Goal: Task Accomplishment & Management: Complete application form

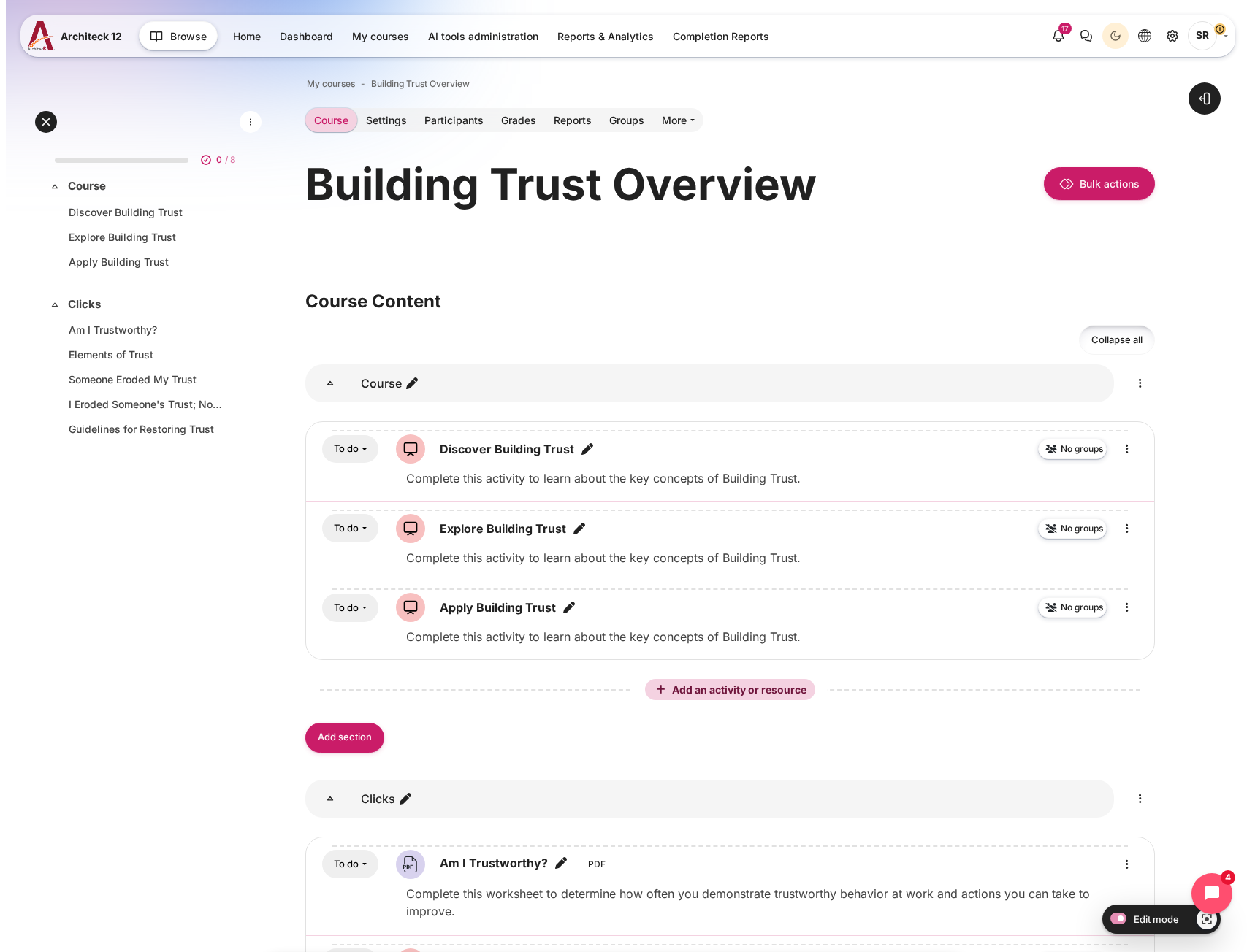
scroll to position [438, 0]
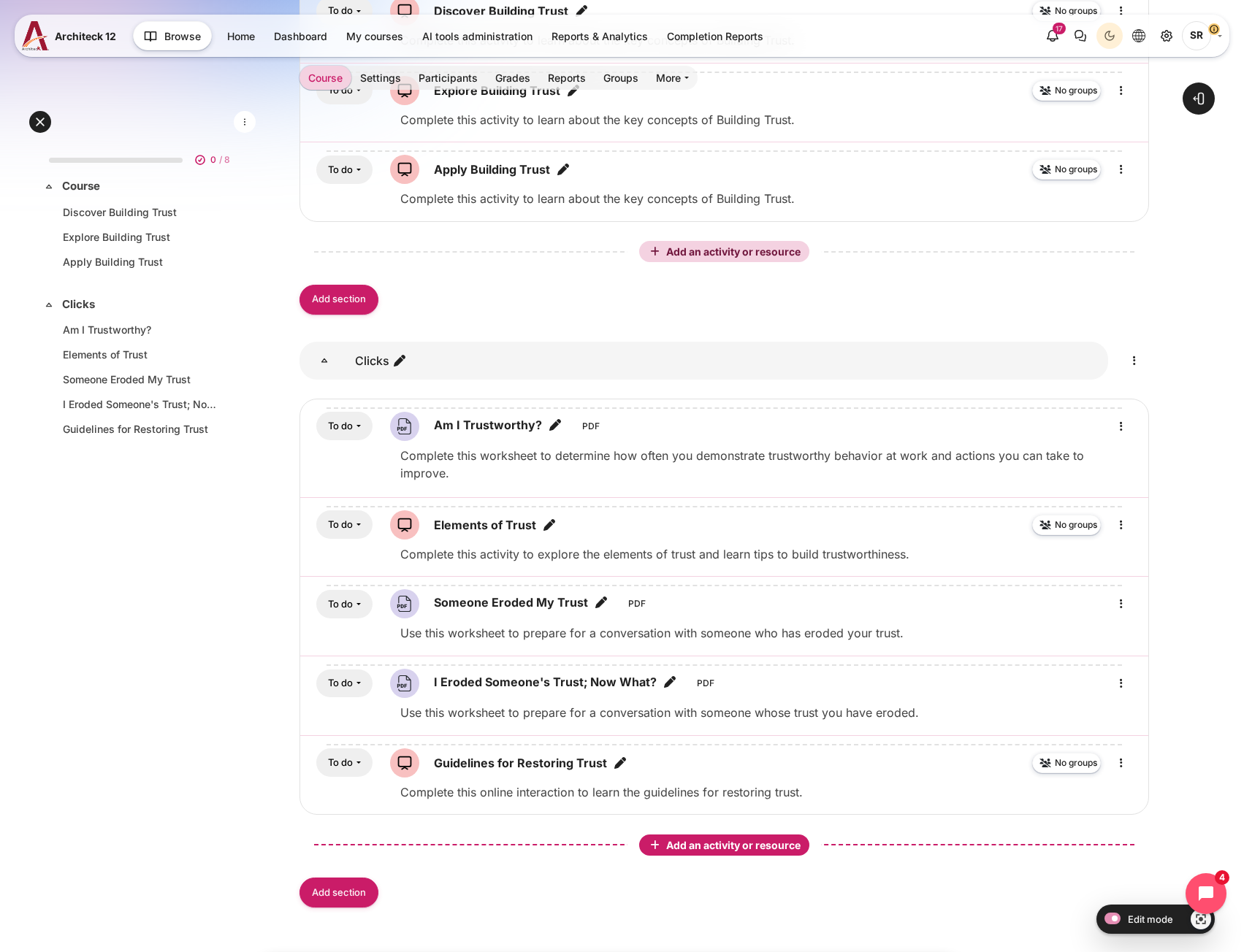
click at [728, 839] on span "Add an activity or resource" at bounding box center [735, 845] width 138 height 12
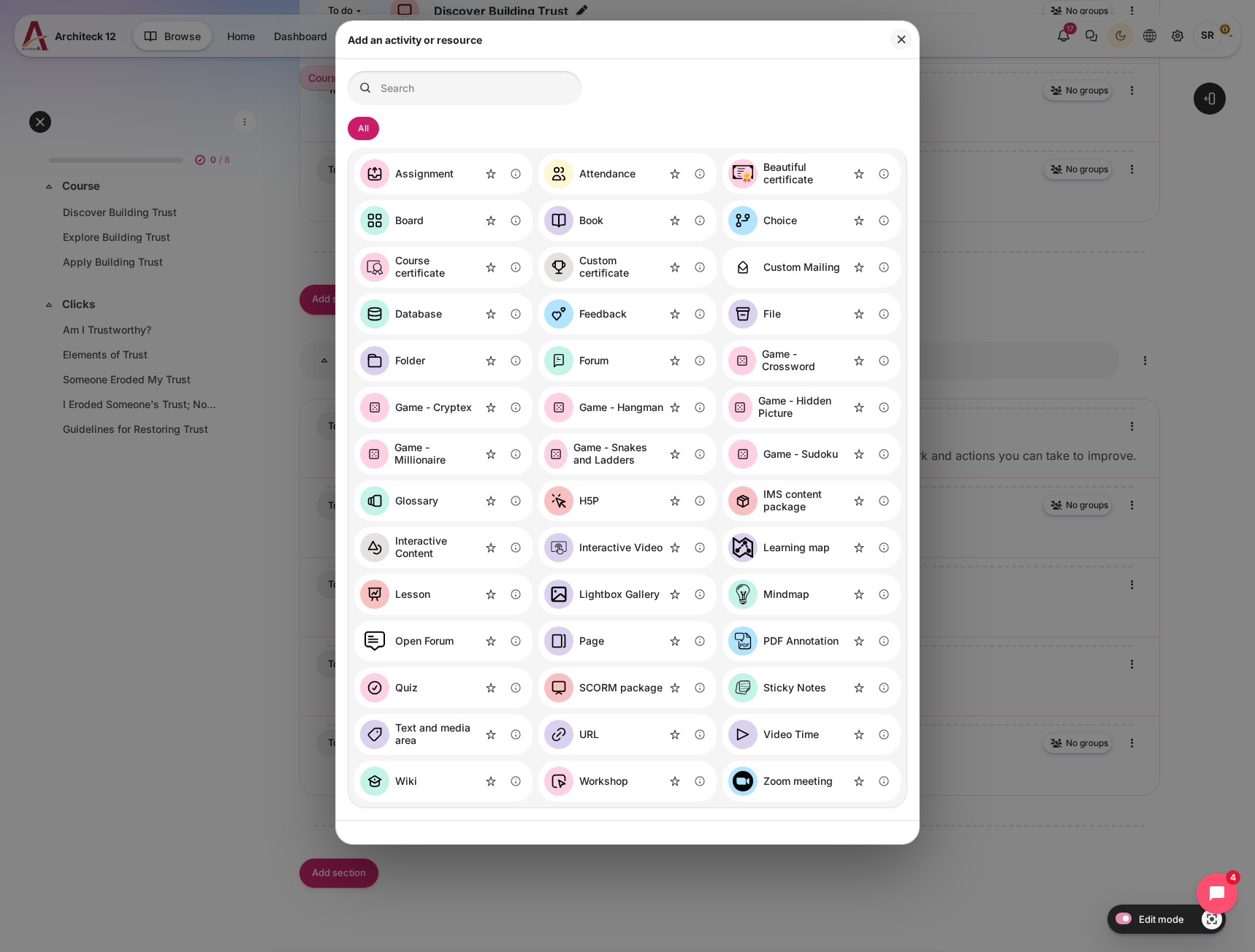
click at [784, 739] on div "Video Time" at bounding box center [791, 735] width 55 height 12
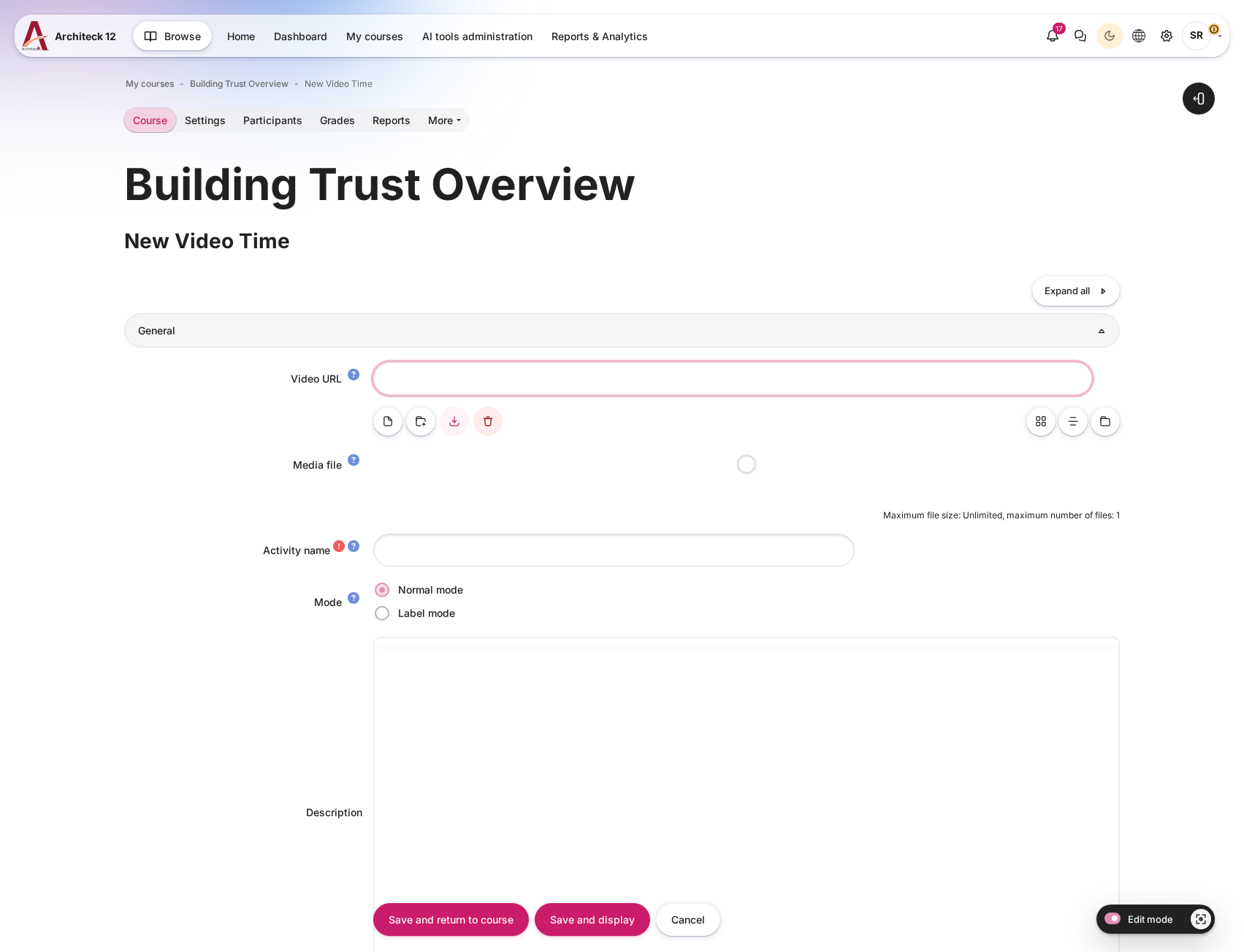
click at [448, 386] on input "Video URL" at bounding box center [733, 378] width 719 height 33
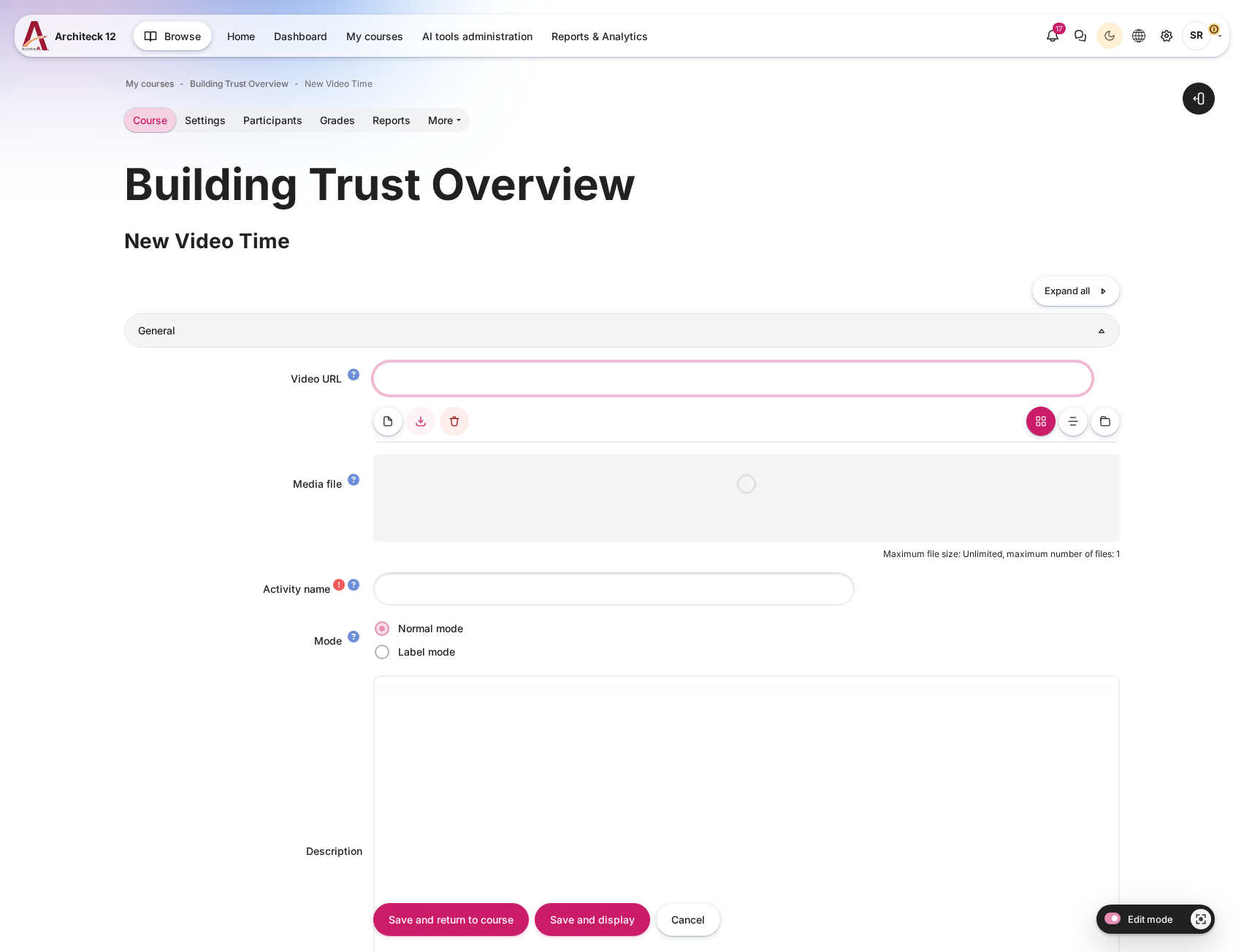
paste input "https://vimeo.com/1117045464/1120e9fd98?share=copy"
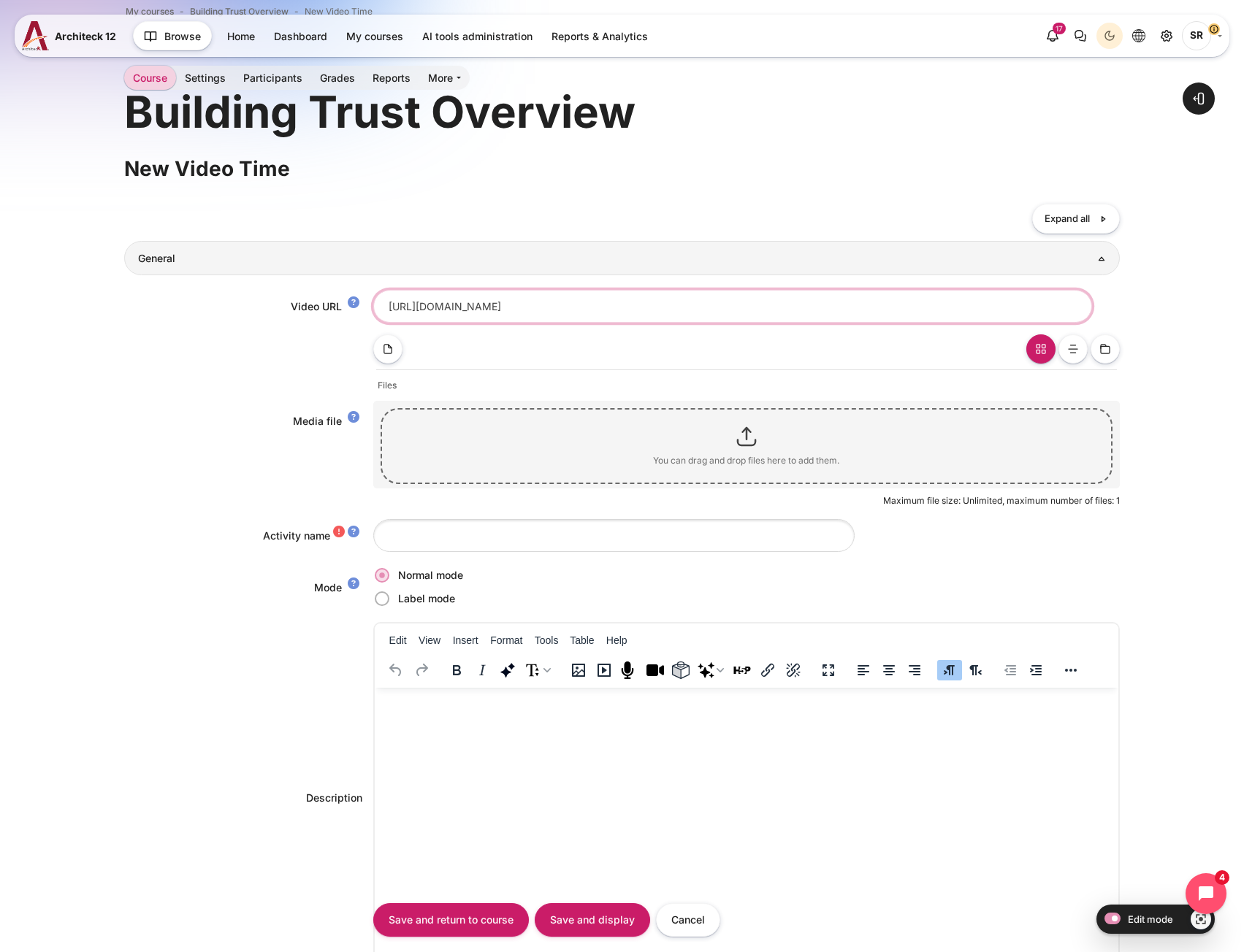
scroll to position [73, 0]
type input "https://vimeo.com/1117045464/1120e9fd98?share=copy"
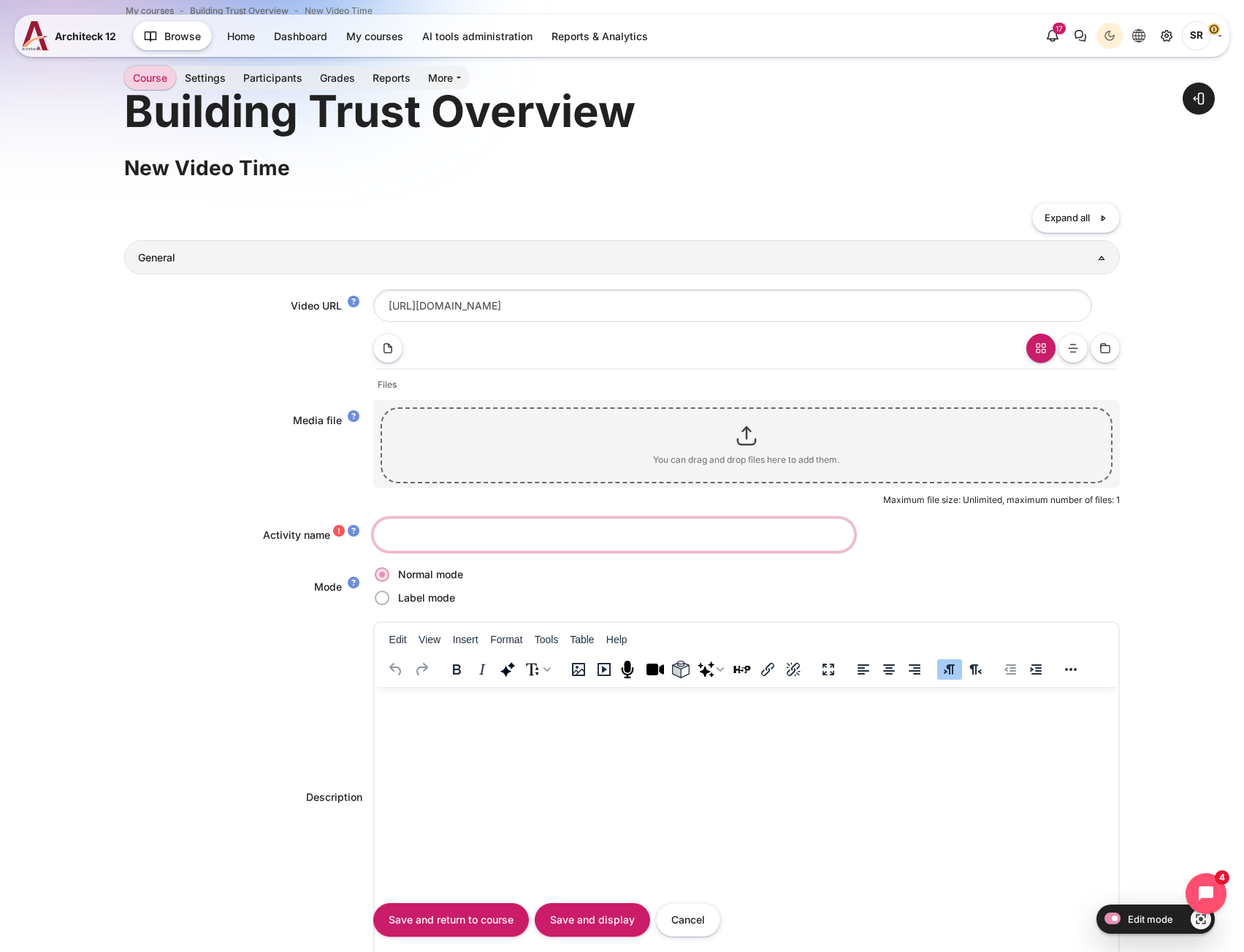
click at [483, 551] on input "Activity name" at bounding box center [613, 534] width 481 height 33
paste input "The Power of Trust"
type input "The Power of Trust"
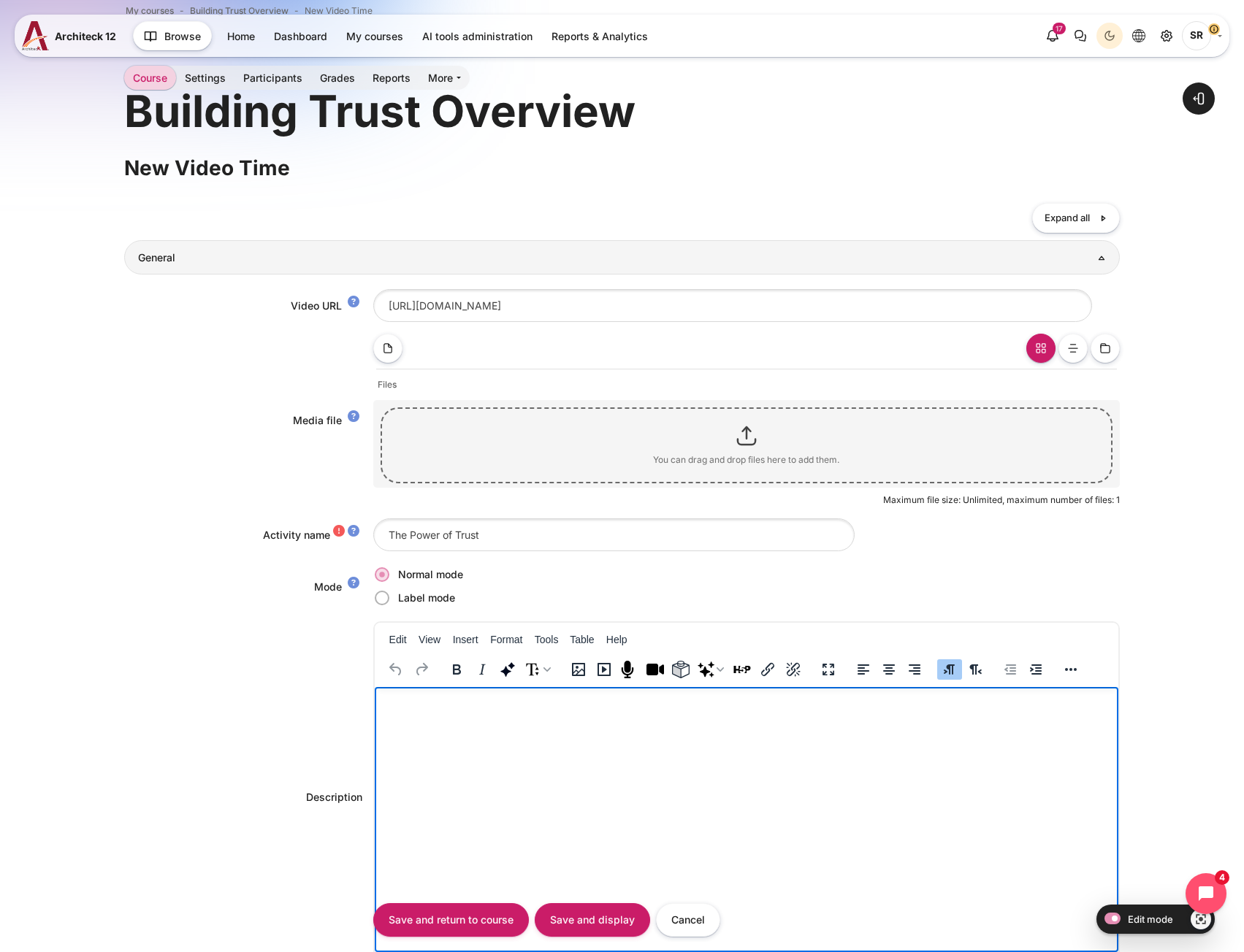
click at [424, 710] on p "Rich text area. Press ALT-0 for help." at bounding box center [745, 701] width 732 height 17
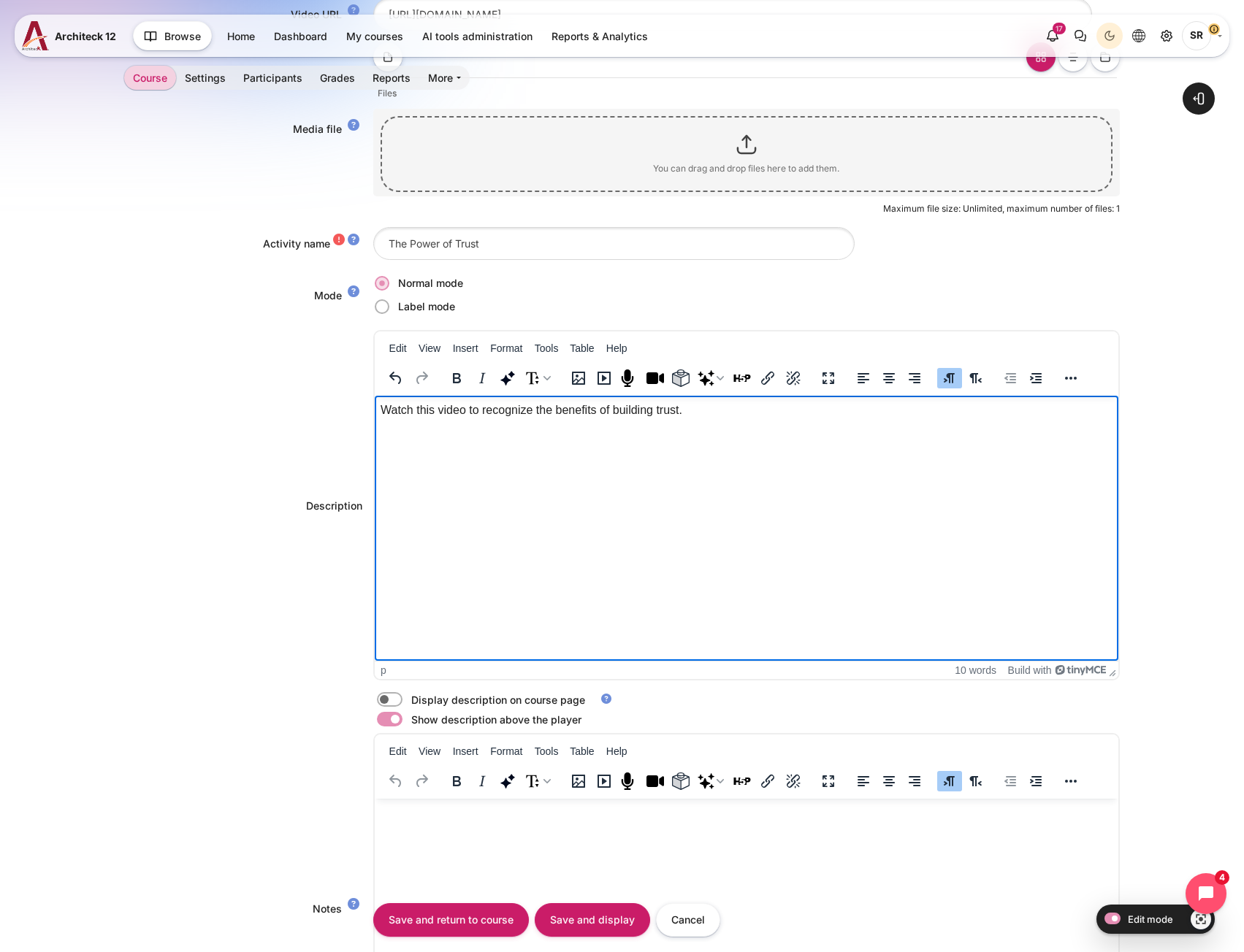
scroll to position [365, 0]
click at [408, 698] on label "Content" at bounding box center [410, 699] width 3 height 15
click at [403, 698] on input "Content" at bounding box center [416, 701] width 26 height 14
checkbox input "true"
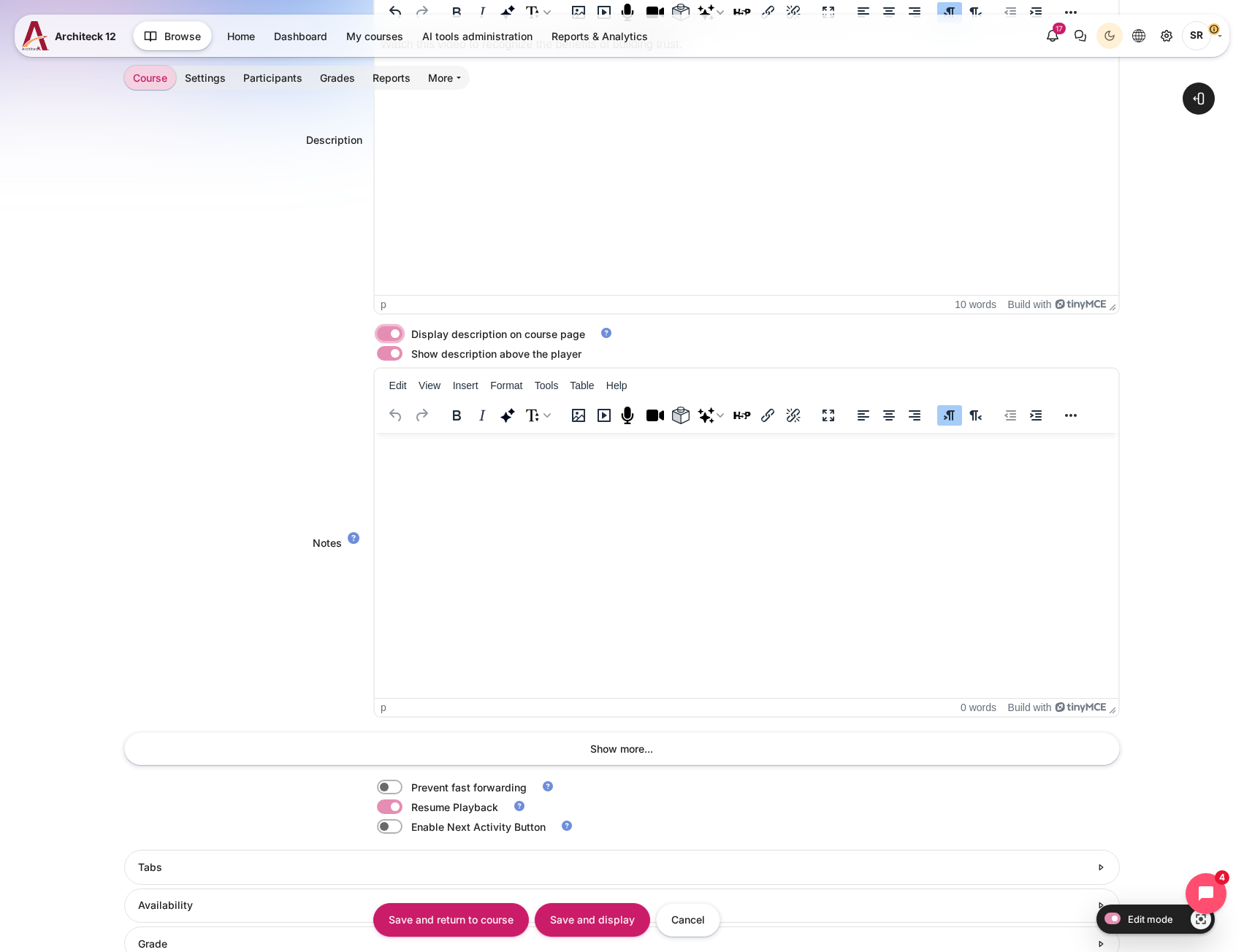
scroll to position [1090, 0]
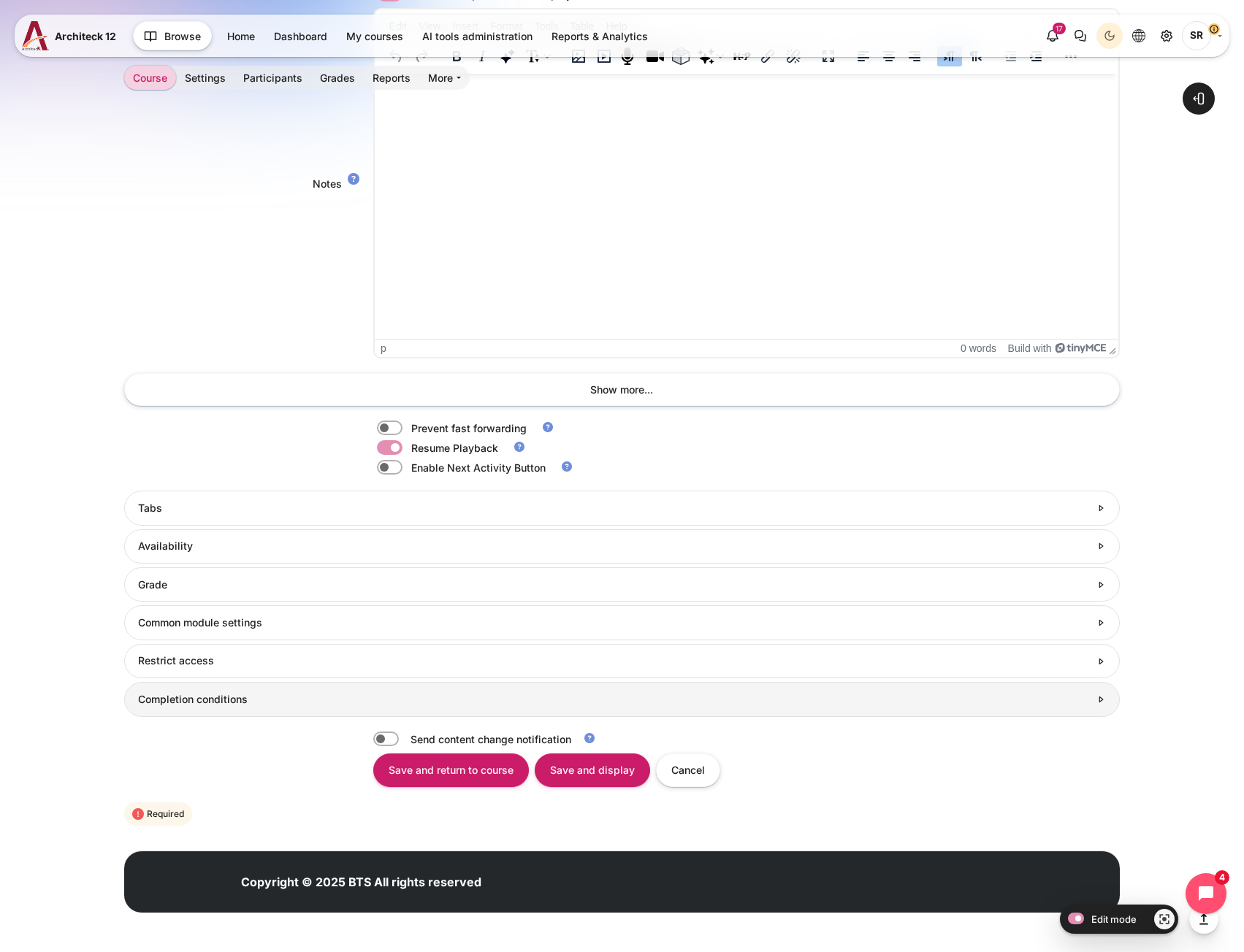
click at [261, 690] on link "Completion conditions" at bounding box center [621, 699] width 995 height 34
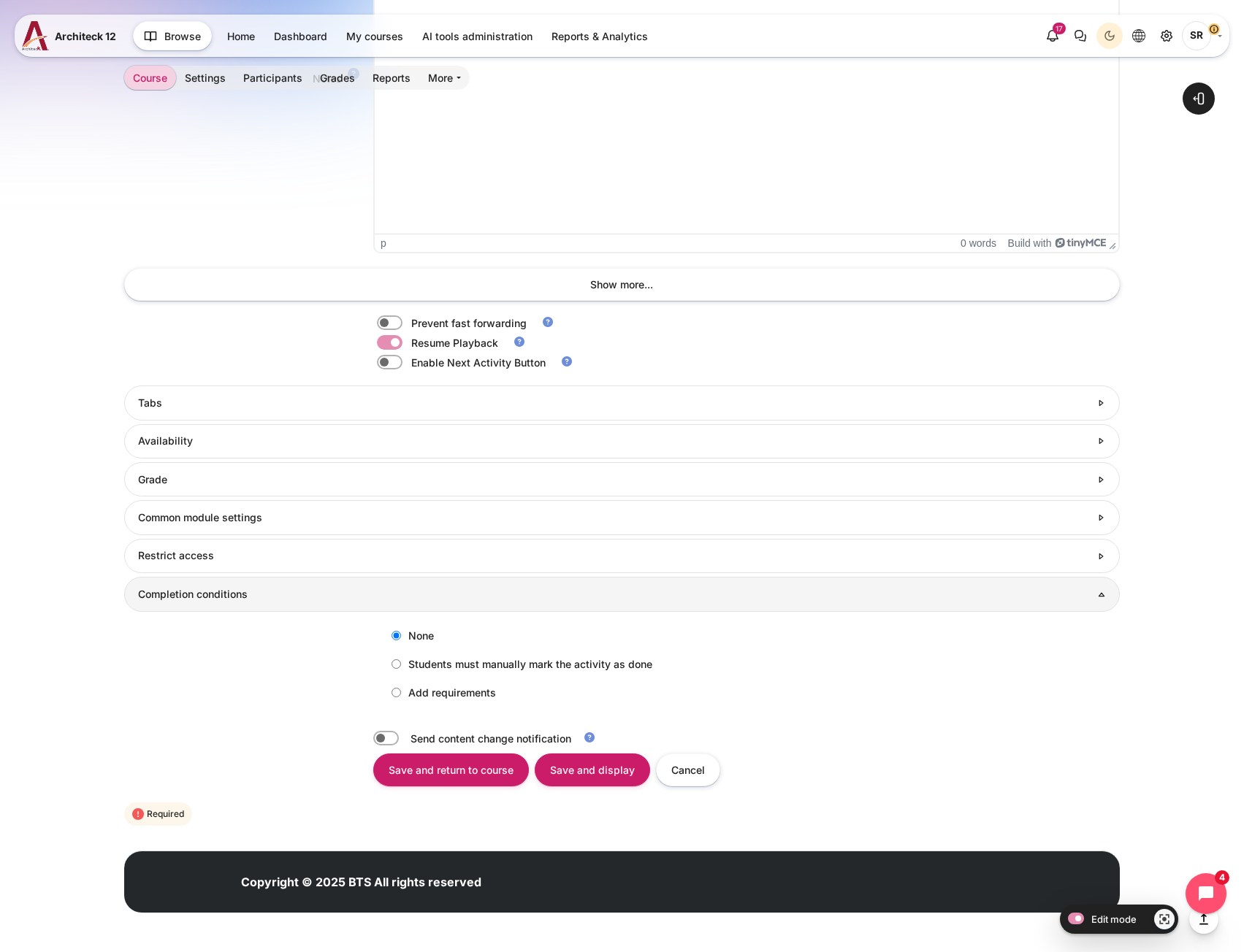
click at [400, 688] on label "Add requirements" at bounding box center [440, 693] width 112 height 24
click at [400, 688] on input "Add requirements" at bounding box center [396, 692] width 9 height 9
radio input "true"
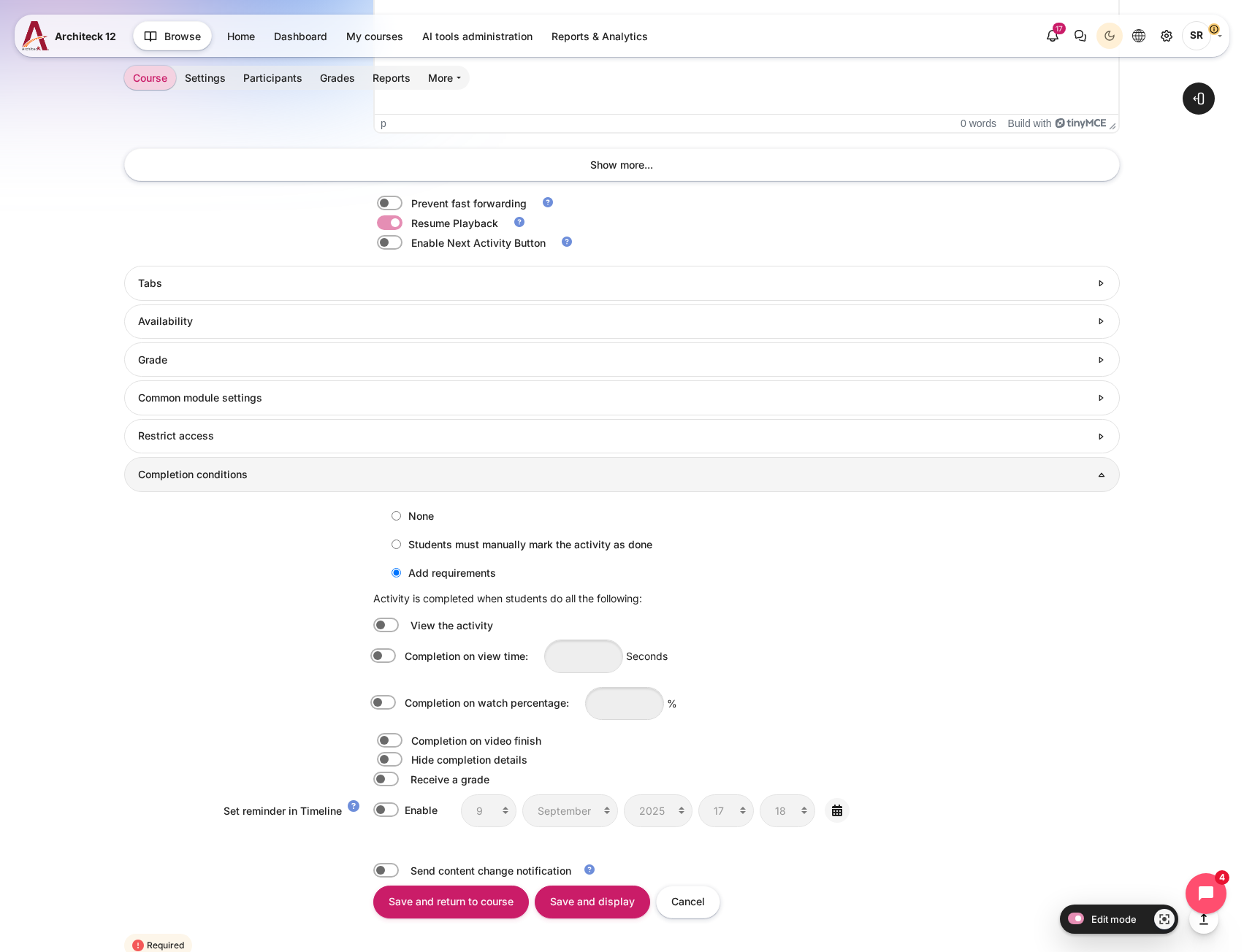
scroll to position [1446, 0]
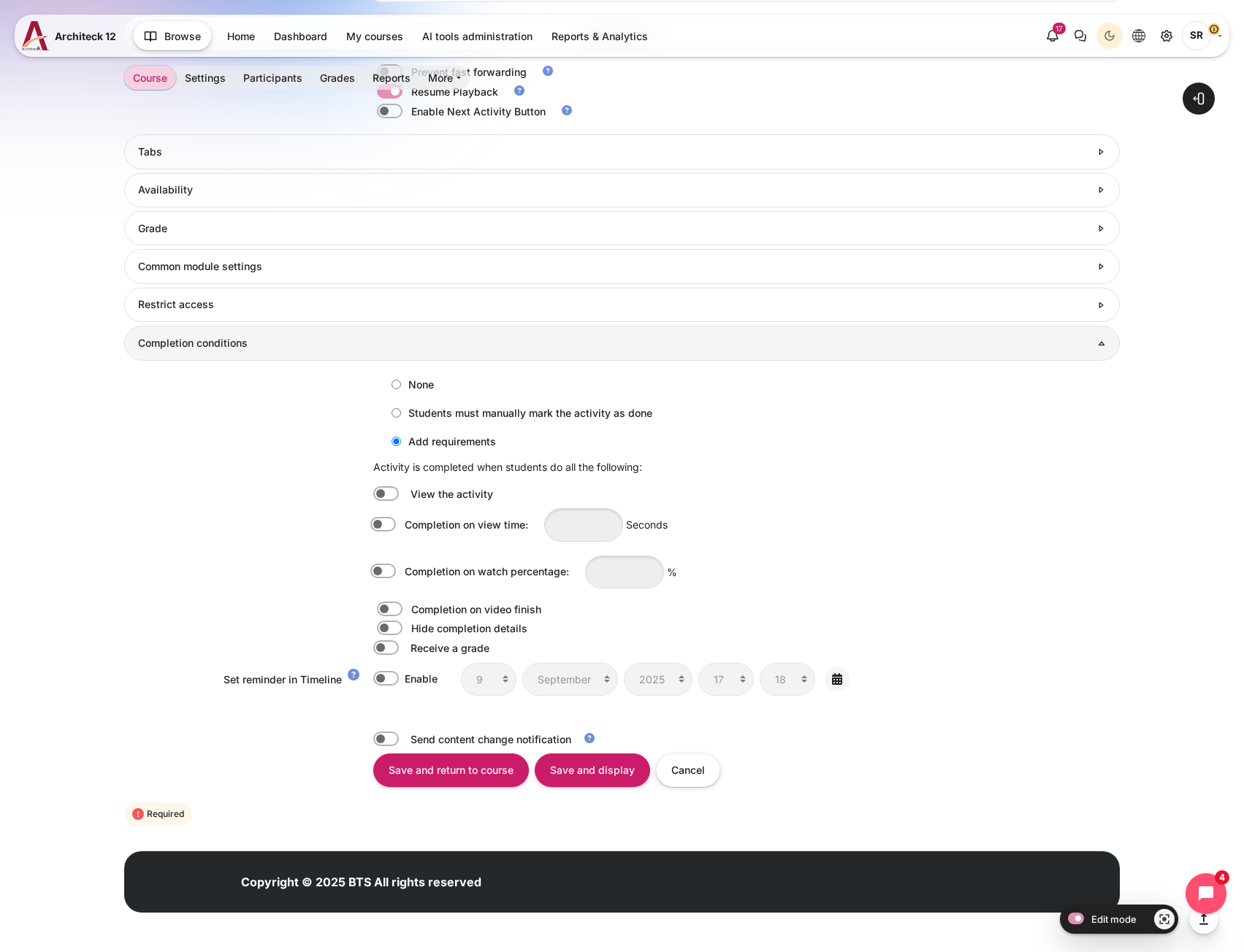
click at [402, 574] on label "Content" at bounding box center [404, 571] width 3 height 16
click at [382, 574] on input "Completion on watch percentage:" at bounding box center [386, 571] width 26 height 14
checkbox input "true"
click at [606, 572] on input "Content" at bounding box center [625, 571] width 79 height 33
type input "80"
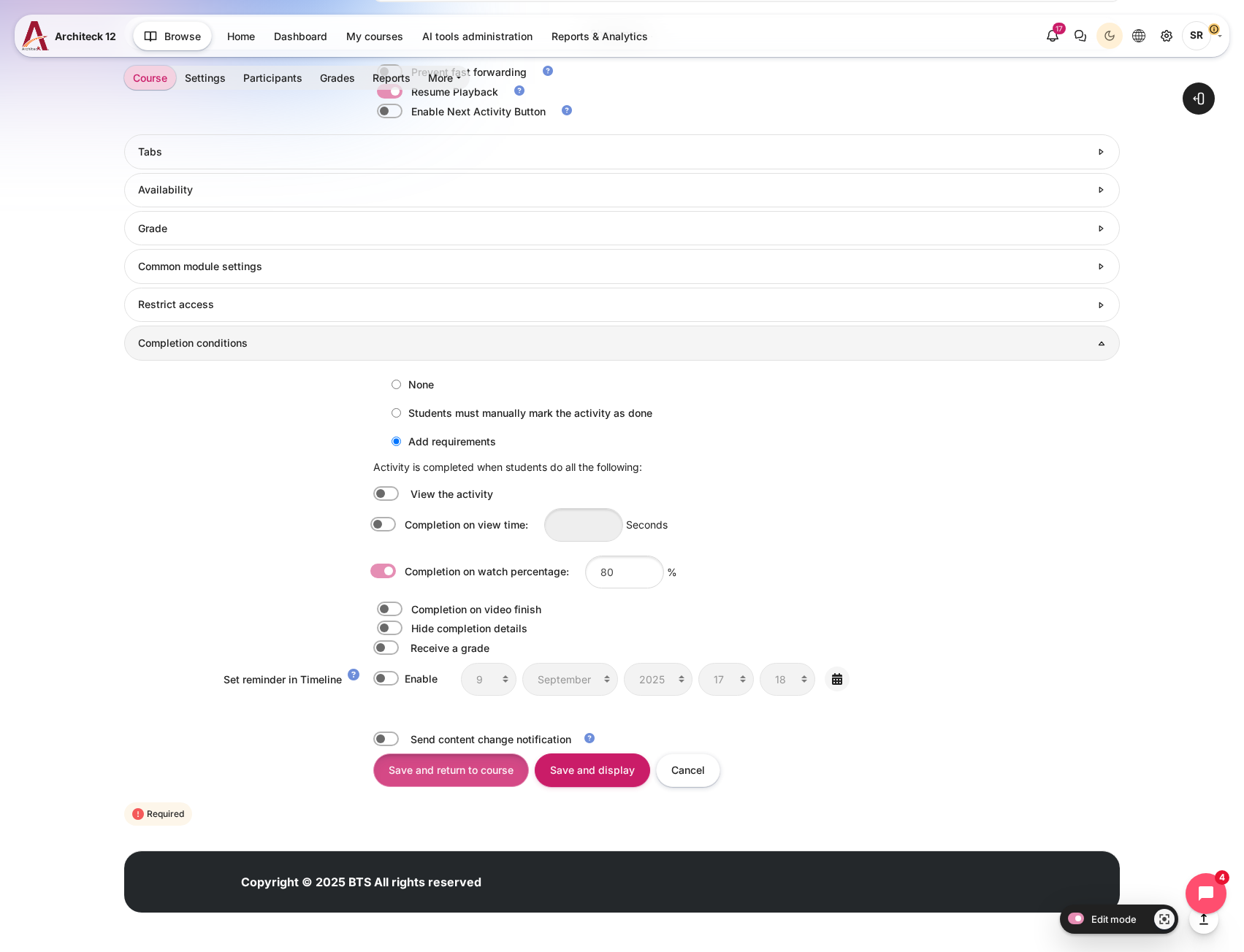
click at [448, 776] on input "Save and return to course" at bounding box center [451, 770] width 156 height 33
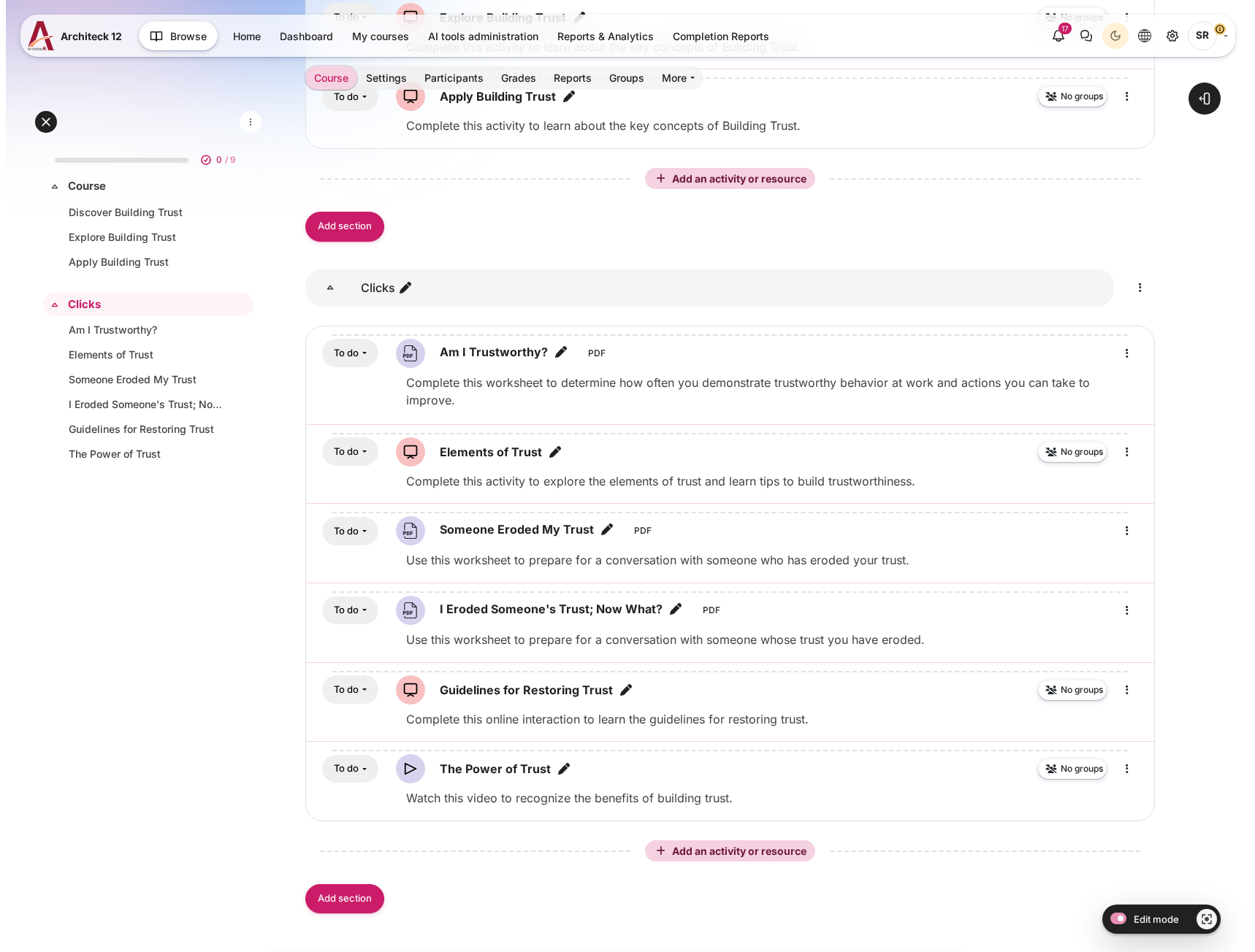
scroll to position [657, 0]
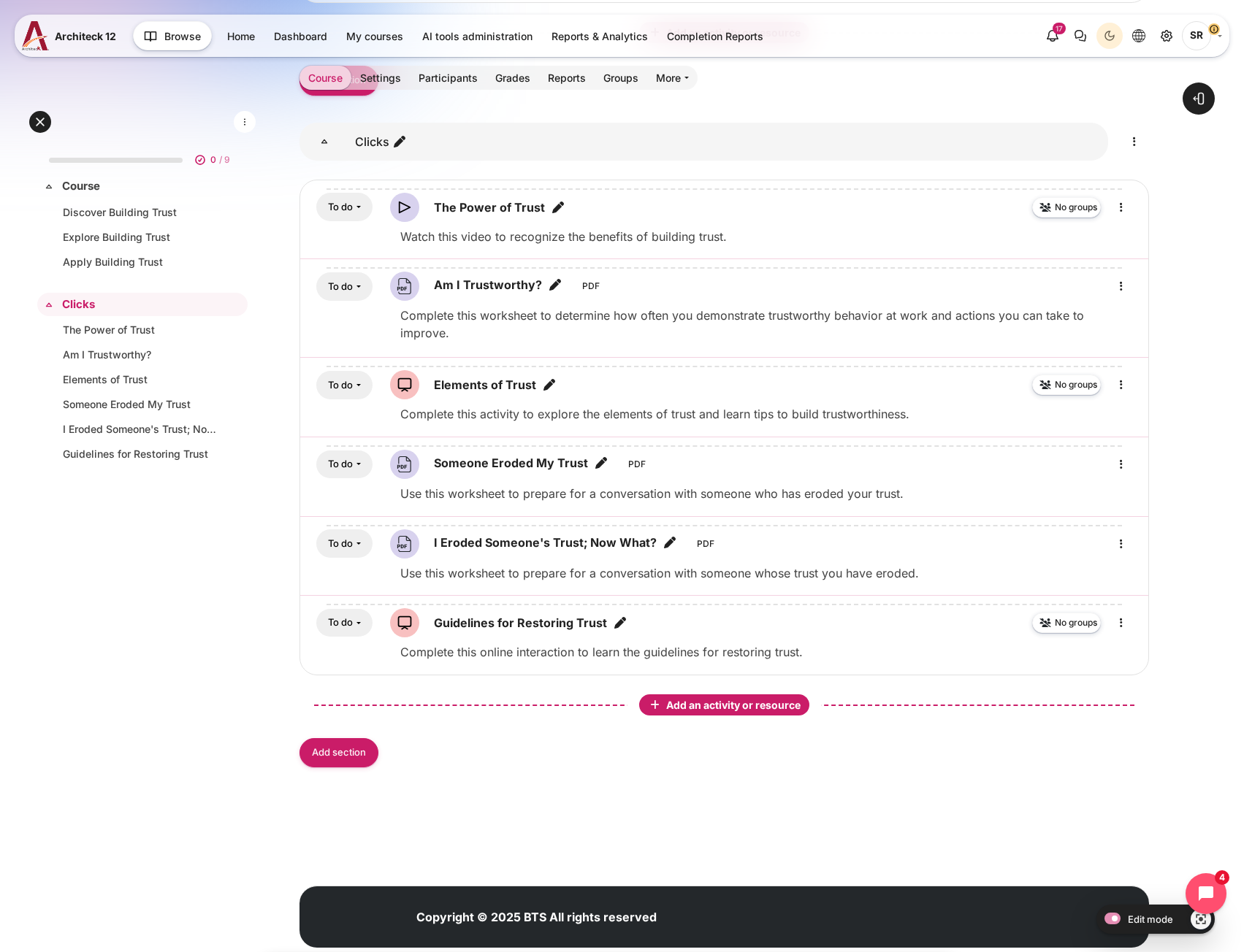
click at [755, 699] on span "Add an activity or resource" at bounding box center [735, 705] width 138 height 12
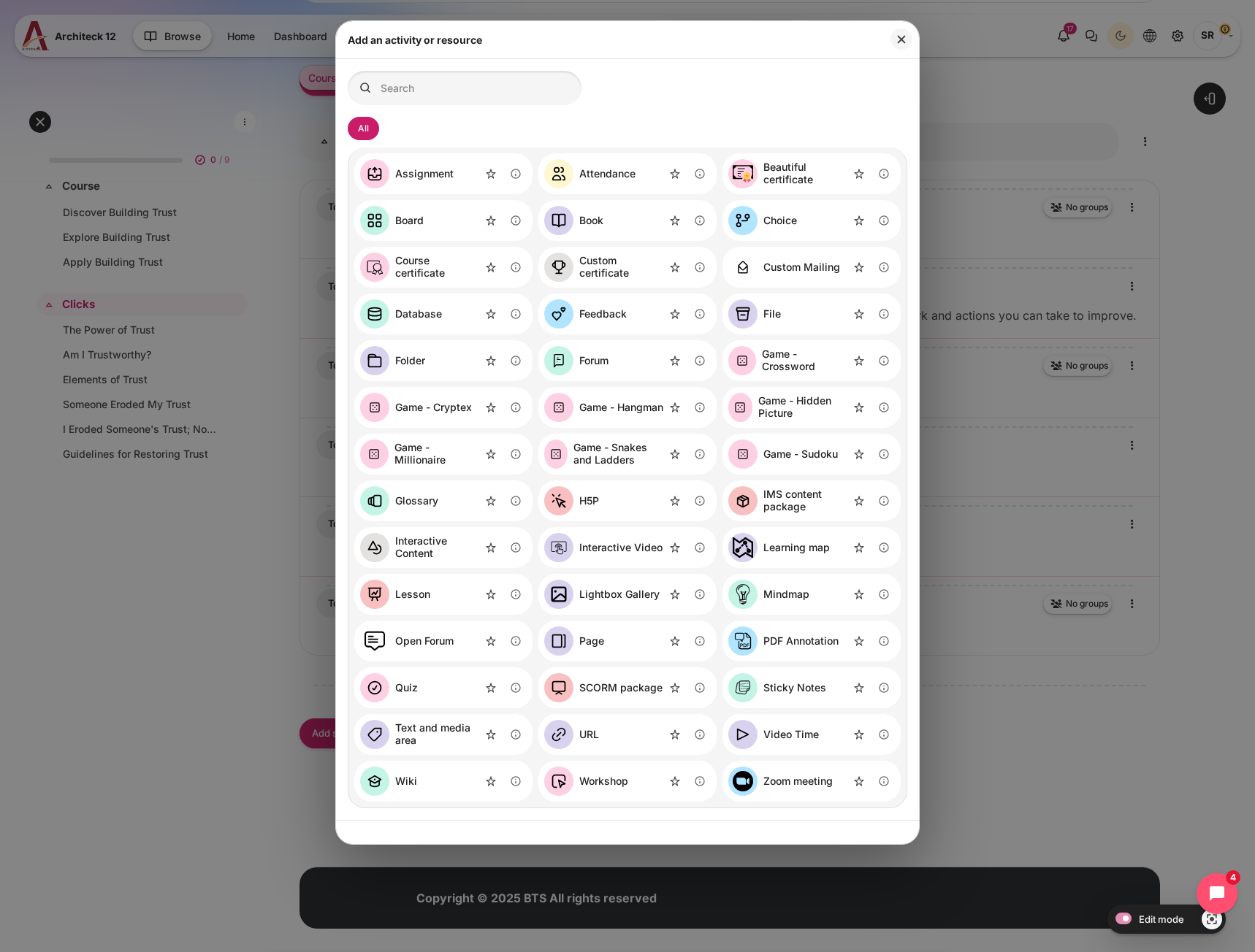
click at [803, 740] on div "Video Time" at bounding box center [791, 735] width 55 height 12
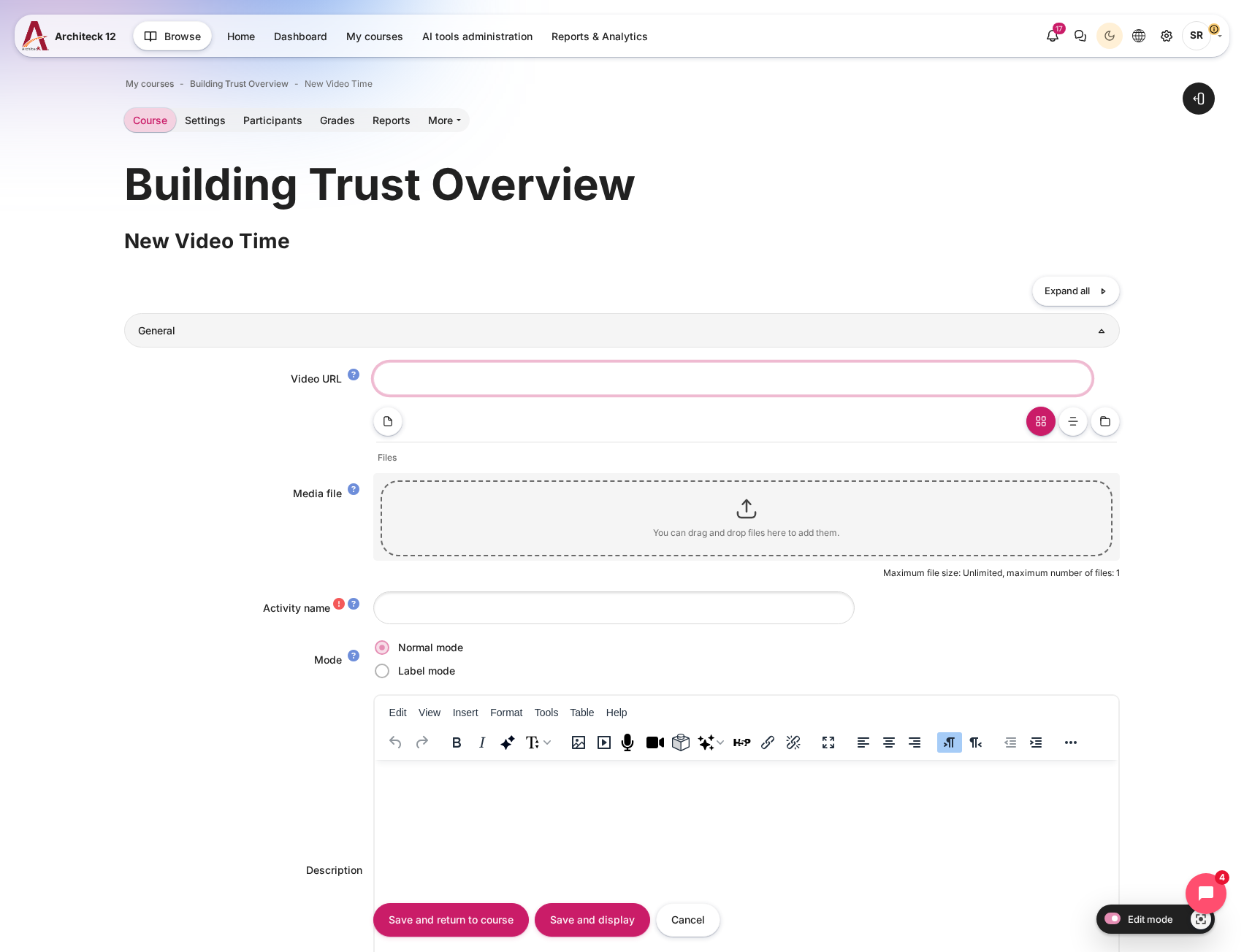
click at [484, 376] on input "Video URL" at bounding box center [733, 378] width 719 height 33
paste input "The Elements of Trust"
type input "The Elements of Trust"
click at [443, 609] on input "Activity name" at bounding box center [613, 608] width 481 height 33
paste input "The Elements of Trust"
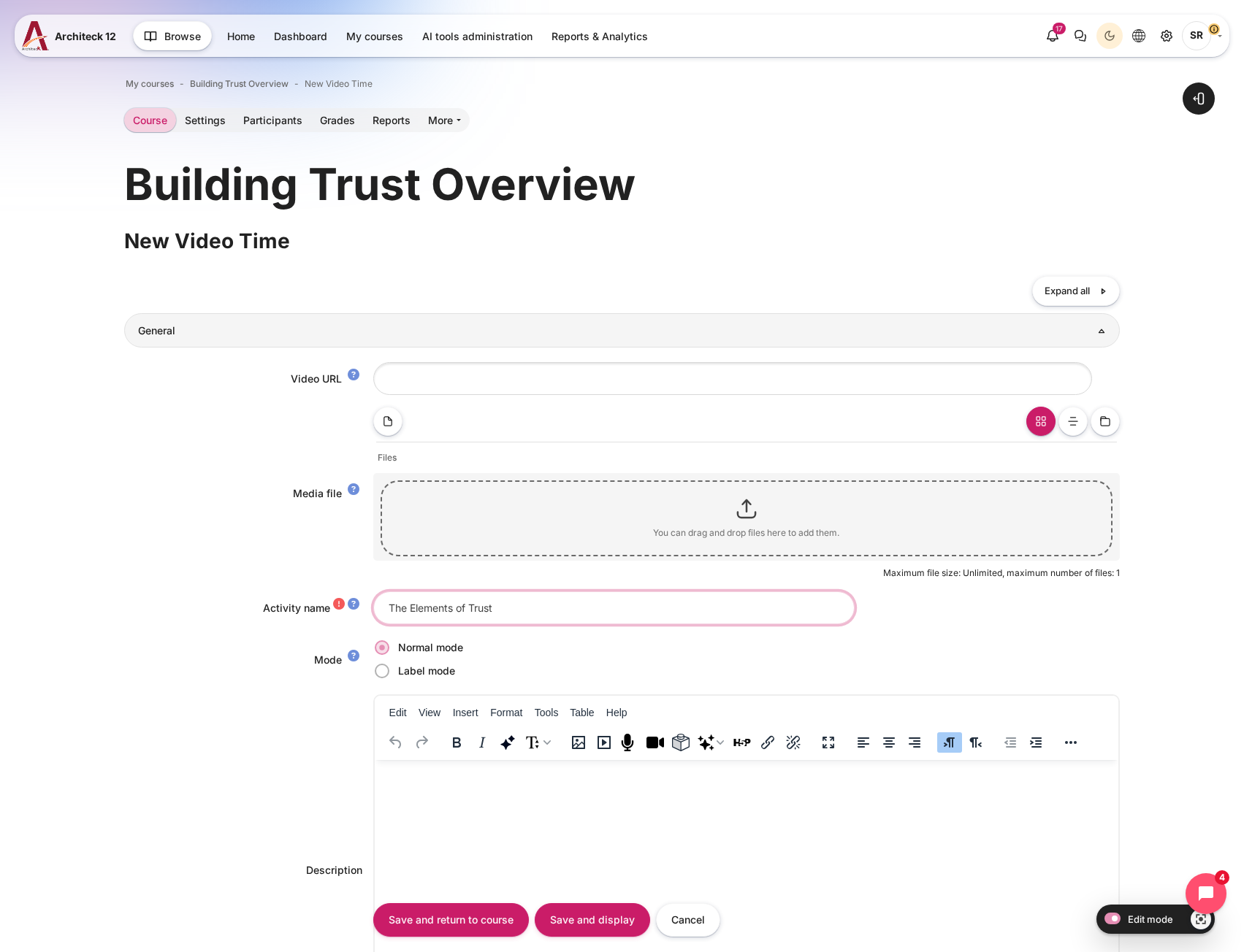
type input "The Elements of Trust"
click at [481, 785] on html at bounding box center [745, 775] width 743 height 29
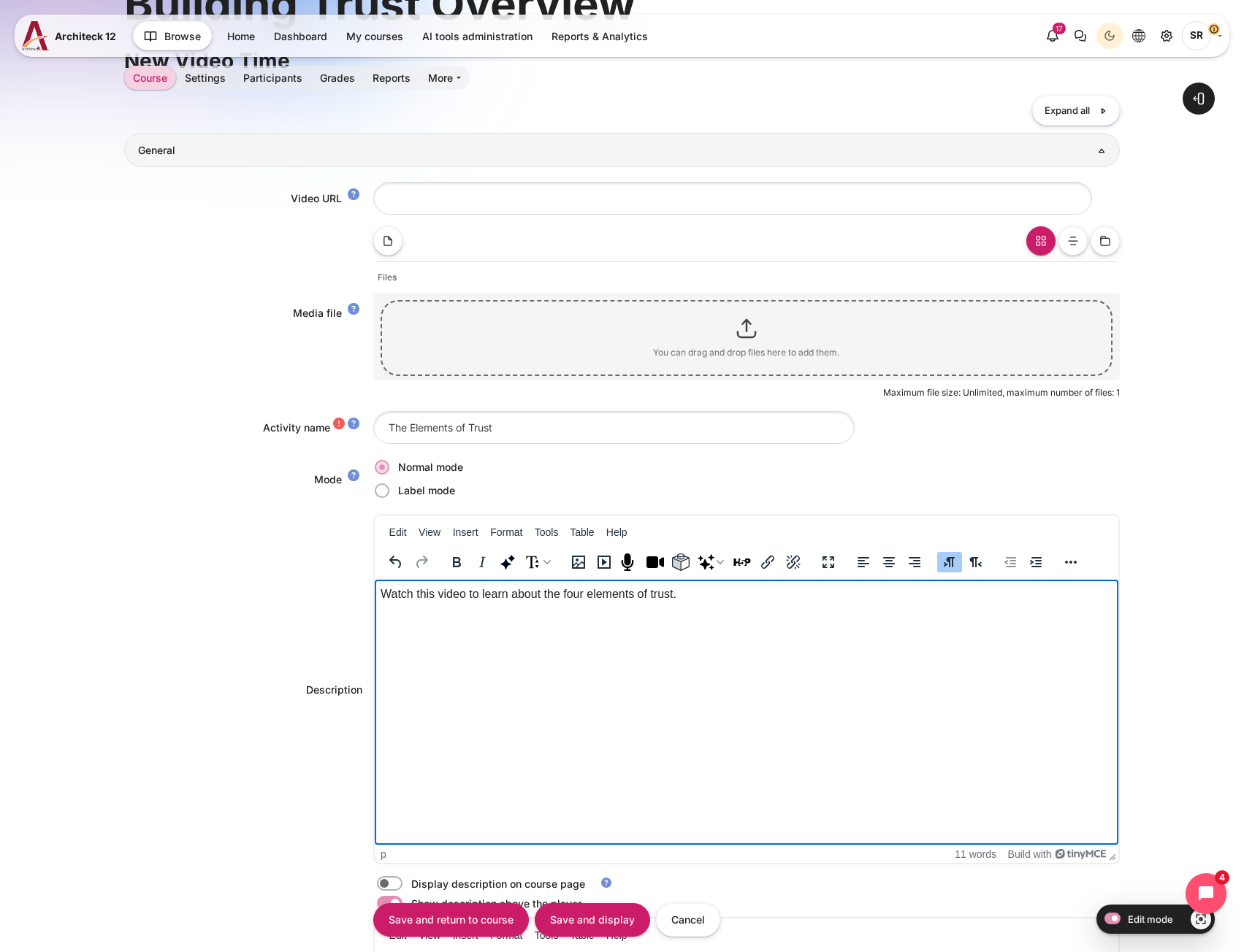
scroll to position [365, 0]
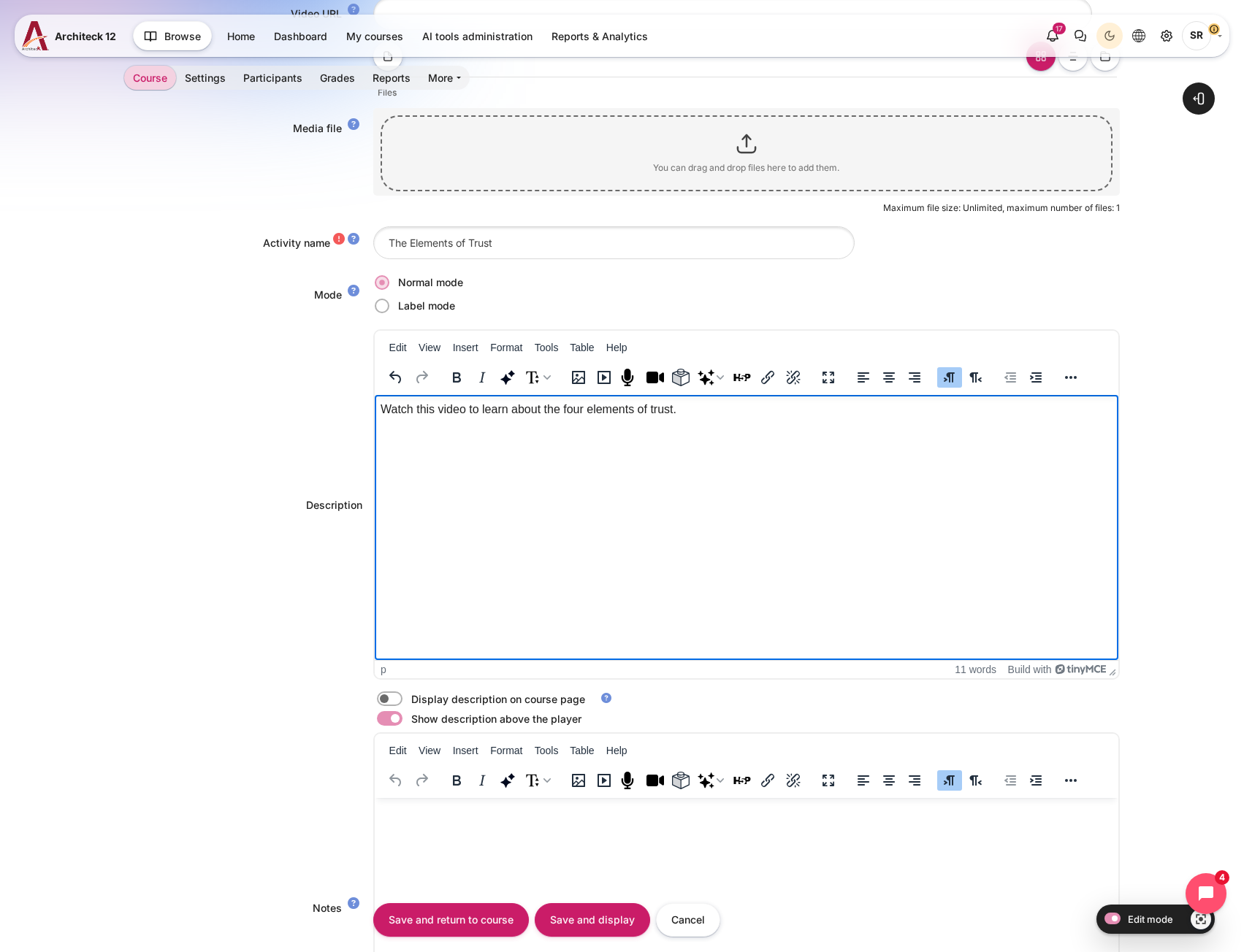
click at [408, 701] on label "Content" at bounding box center [410, 699] width 3 height 15
click at [403, 701] on input "Content" at bounding box center [416, 701] width 26 height 14
checkbox input "true"
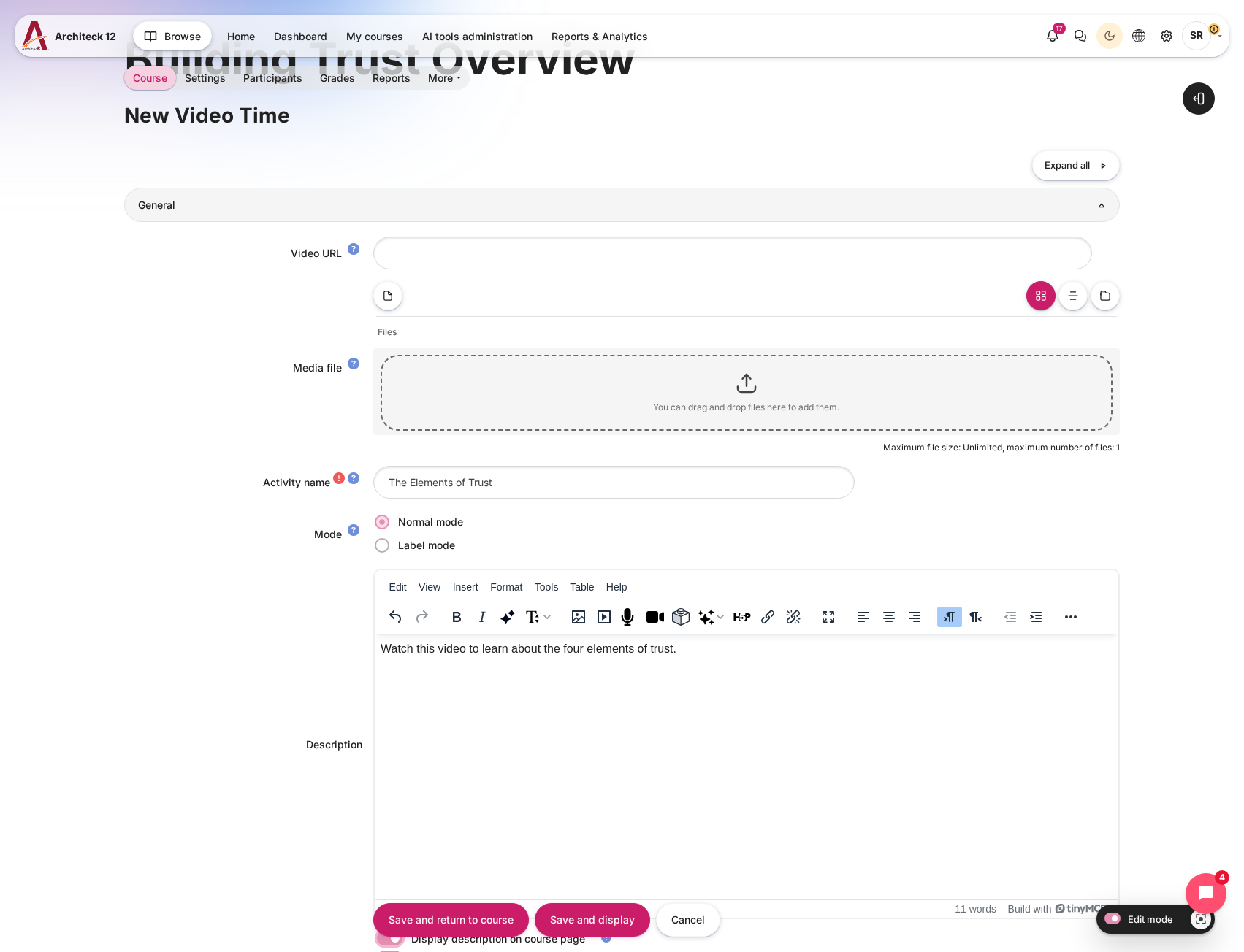
scroll to position [0, 0]
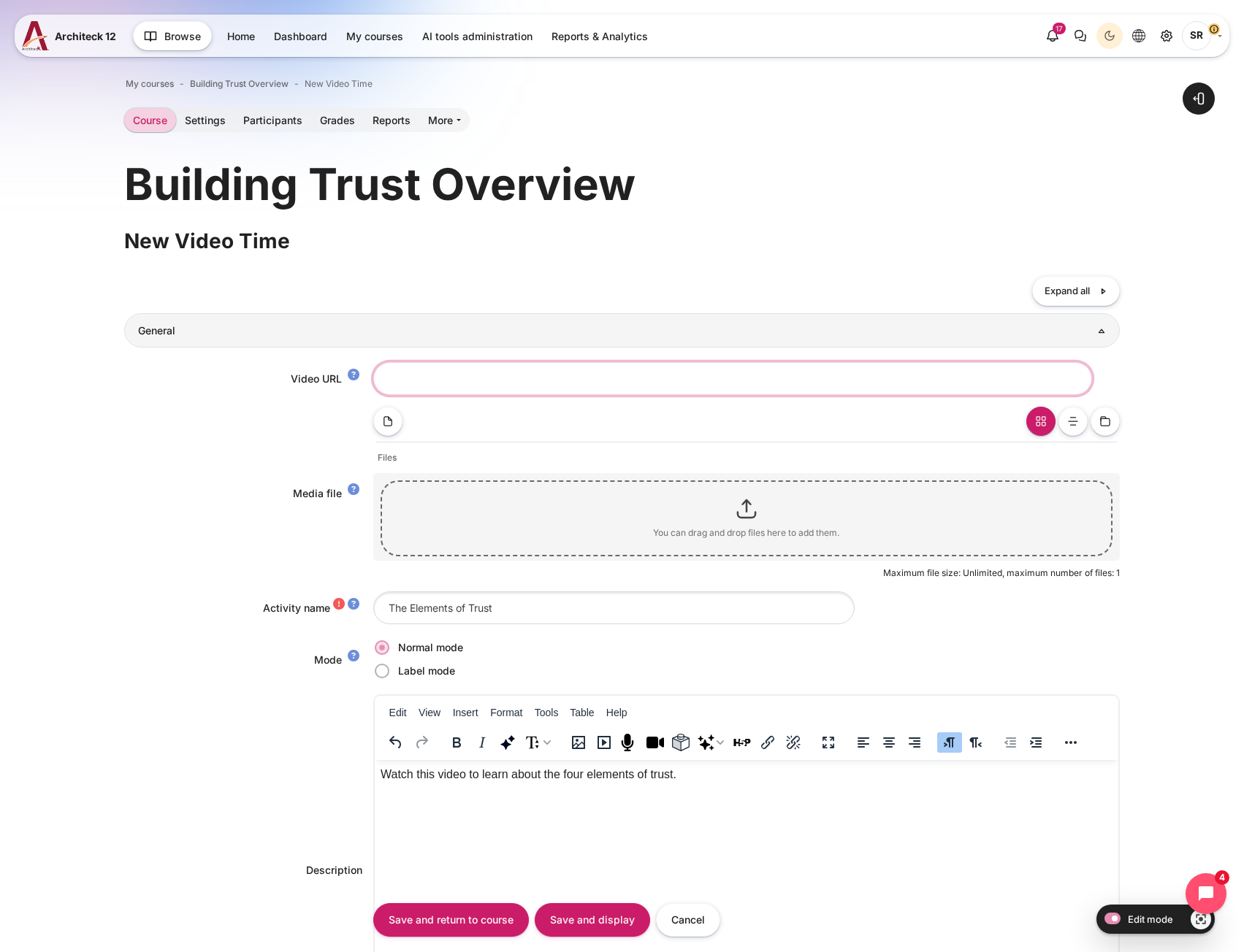
click at [487, 387] on input "Video URL" at bounding box center [733, 378] width 719 height 33
paste input "https://vimeo.com/1117053180/bfb65b762e?share=copy"
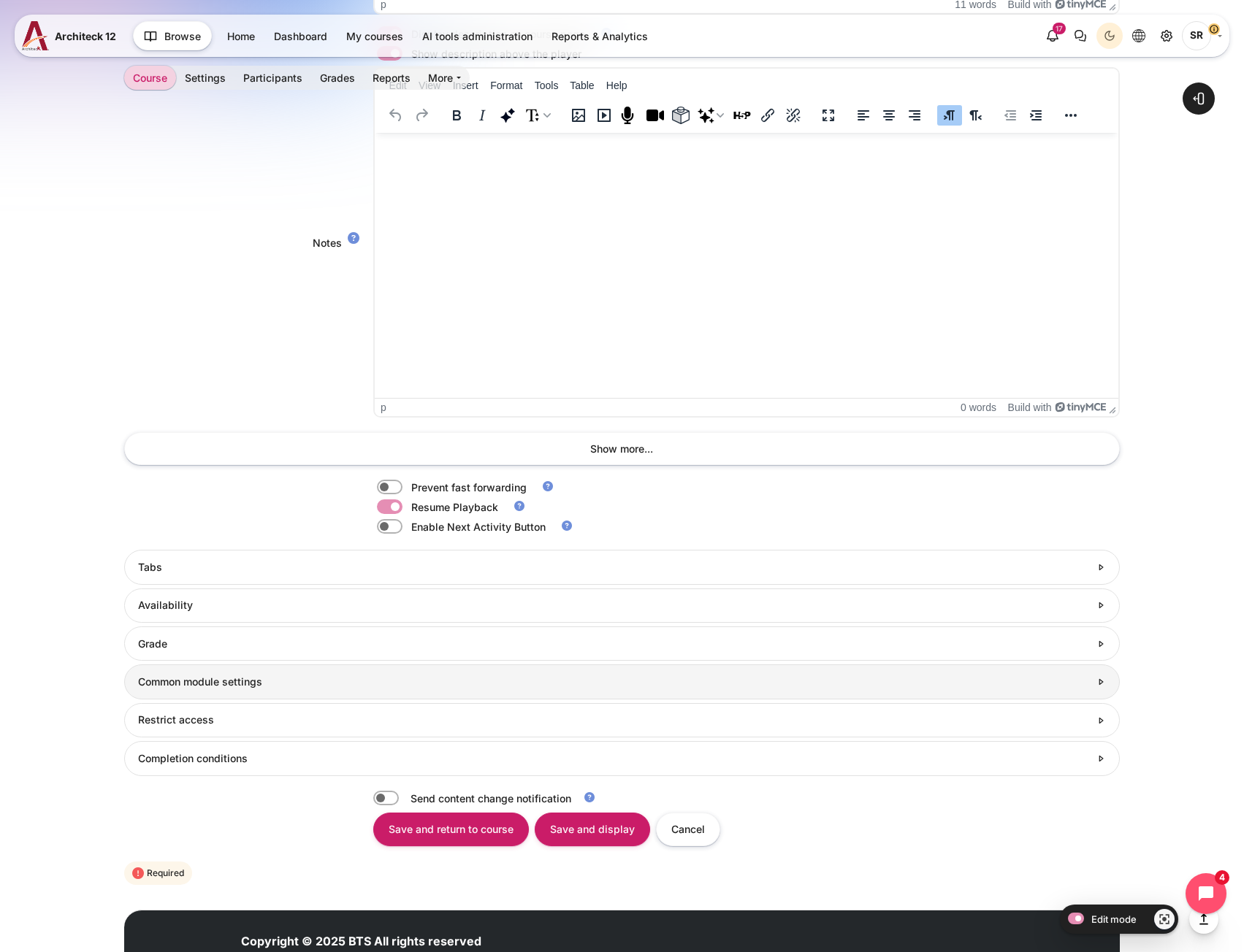
scroll to position [1090, 0]
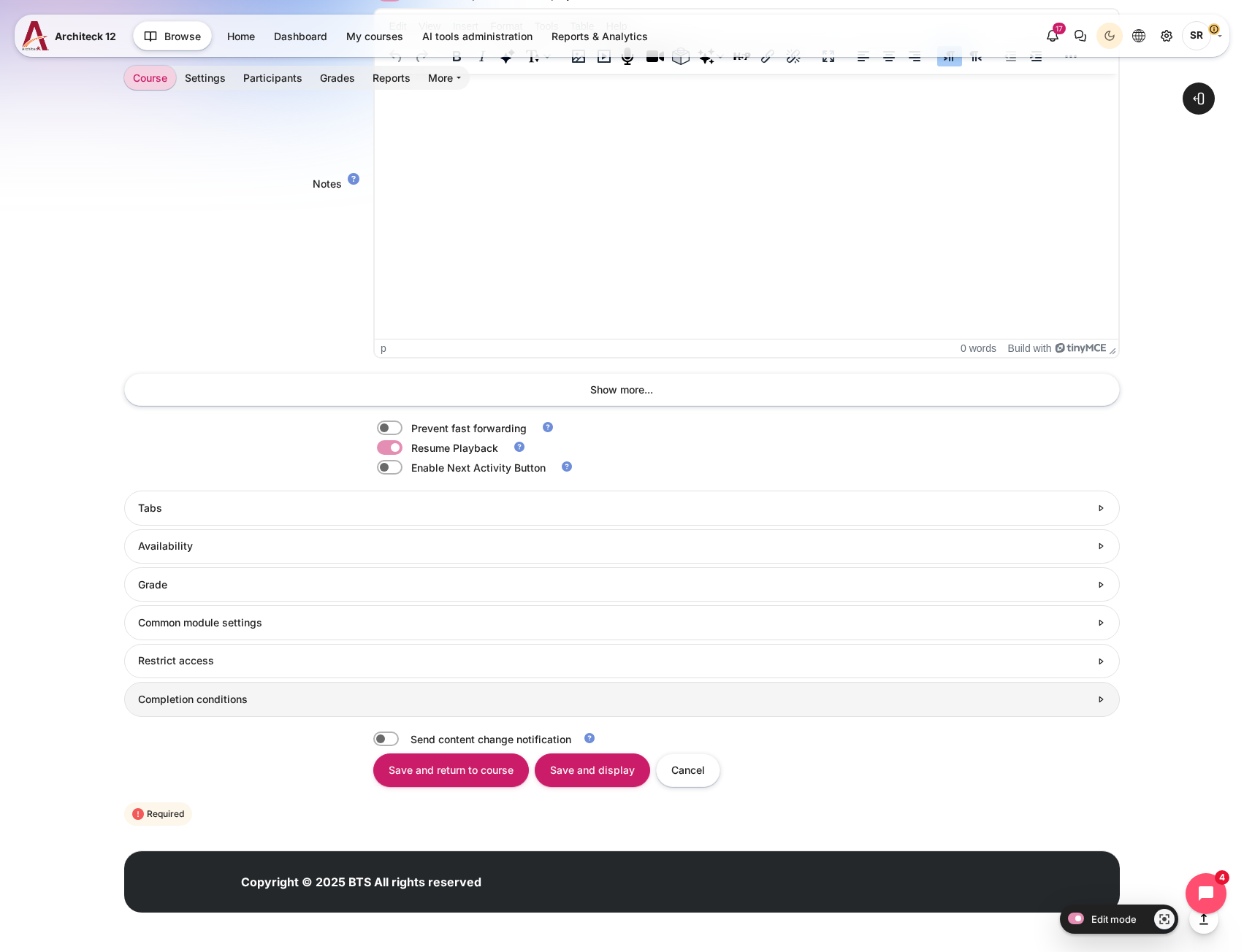
type input "https://vimeo.com/1117053180/bfb65b762e?share=copy"
click at [271, 707] on link "Completion conditions" at bounding box center [621, 699] width 995 height 34
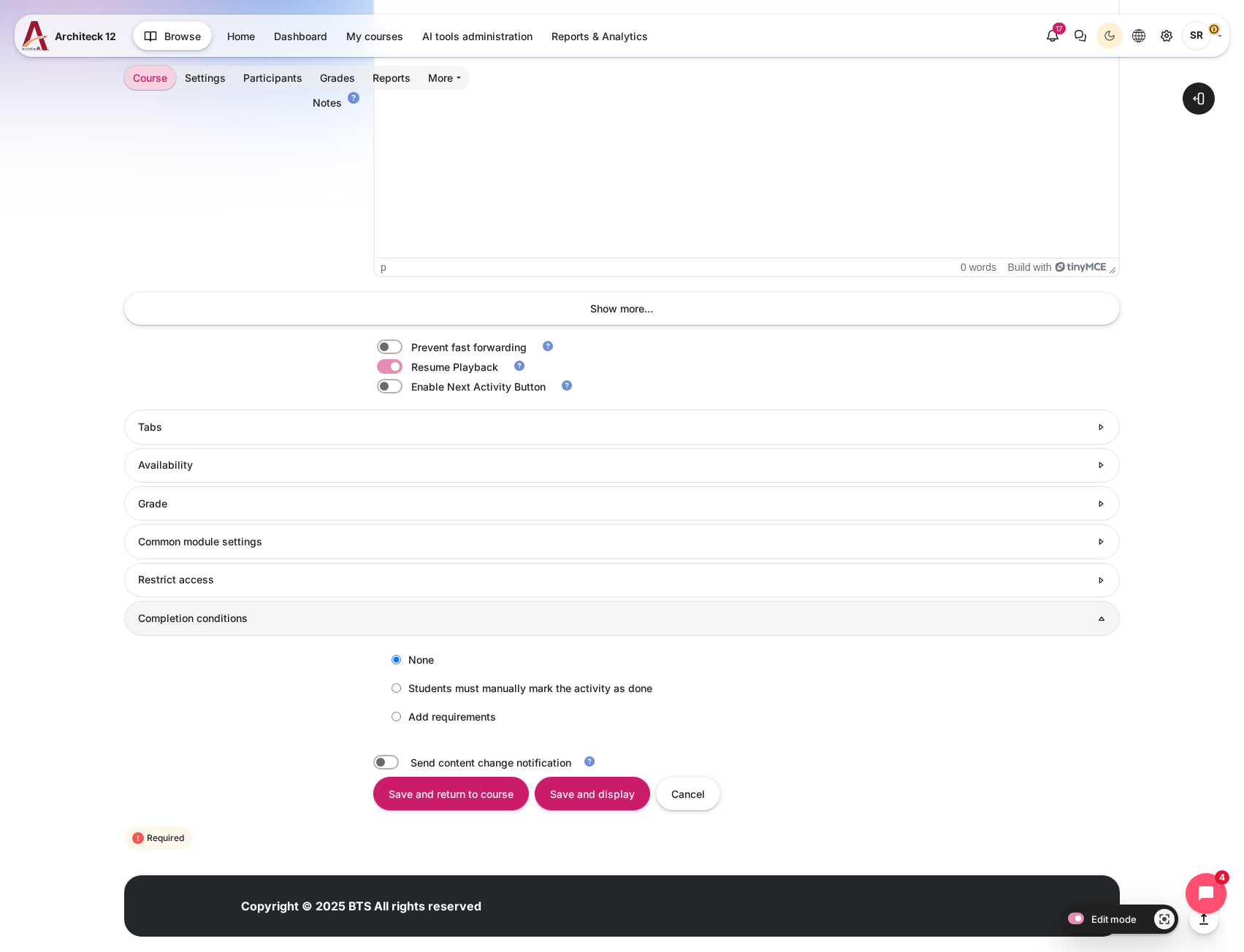
scroll to position [1194, 0]
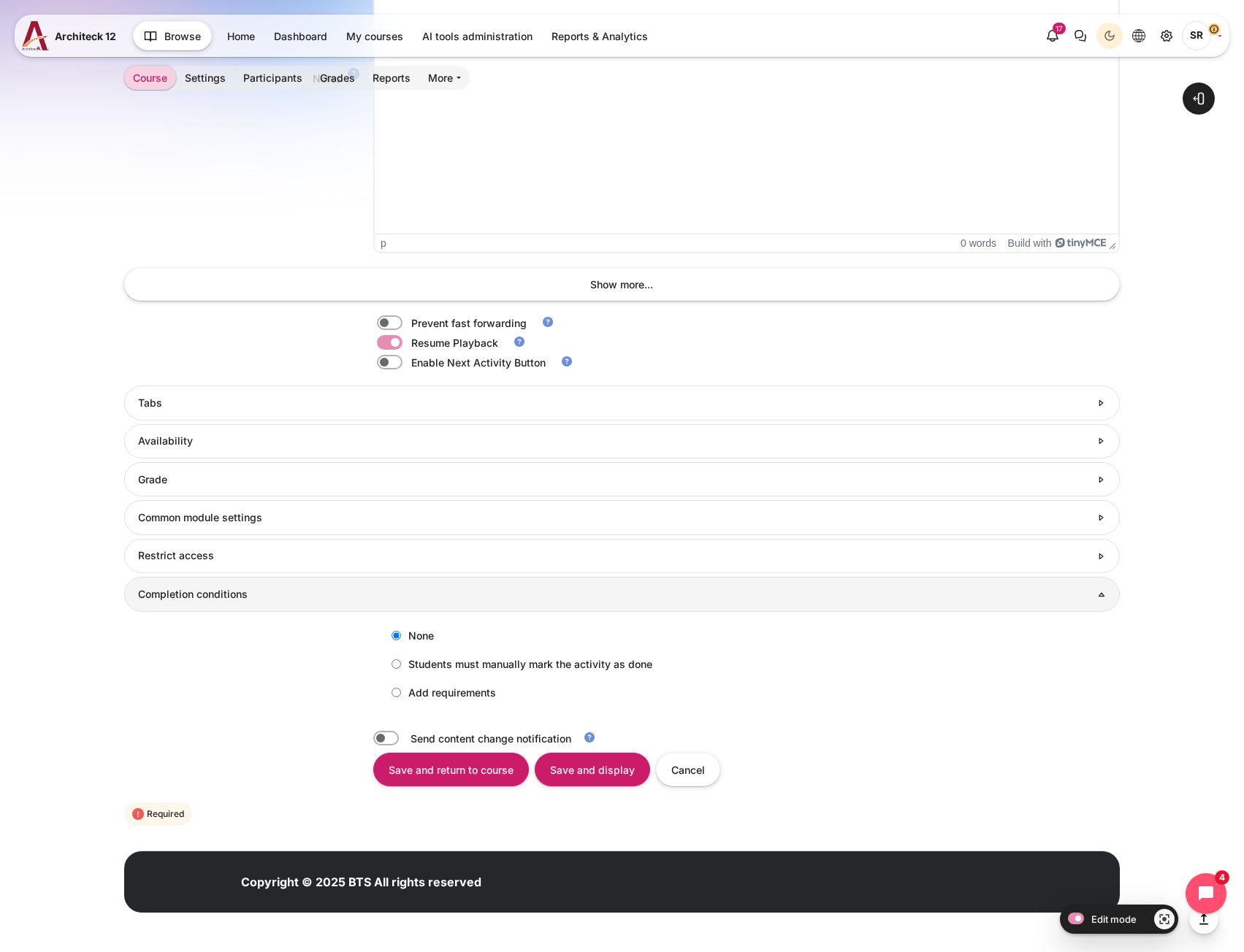
click at [410, 695] on label "Add requirements" at bounding box center [440, 693] width 112 height 24
click at [401, 695] on input "Add requirements" at bounding box center [396, 692] width 9 height 9
radio input "true"
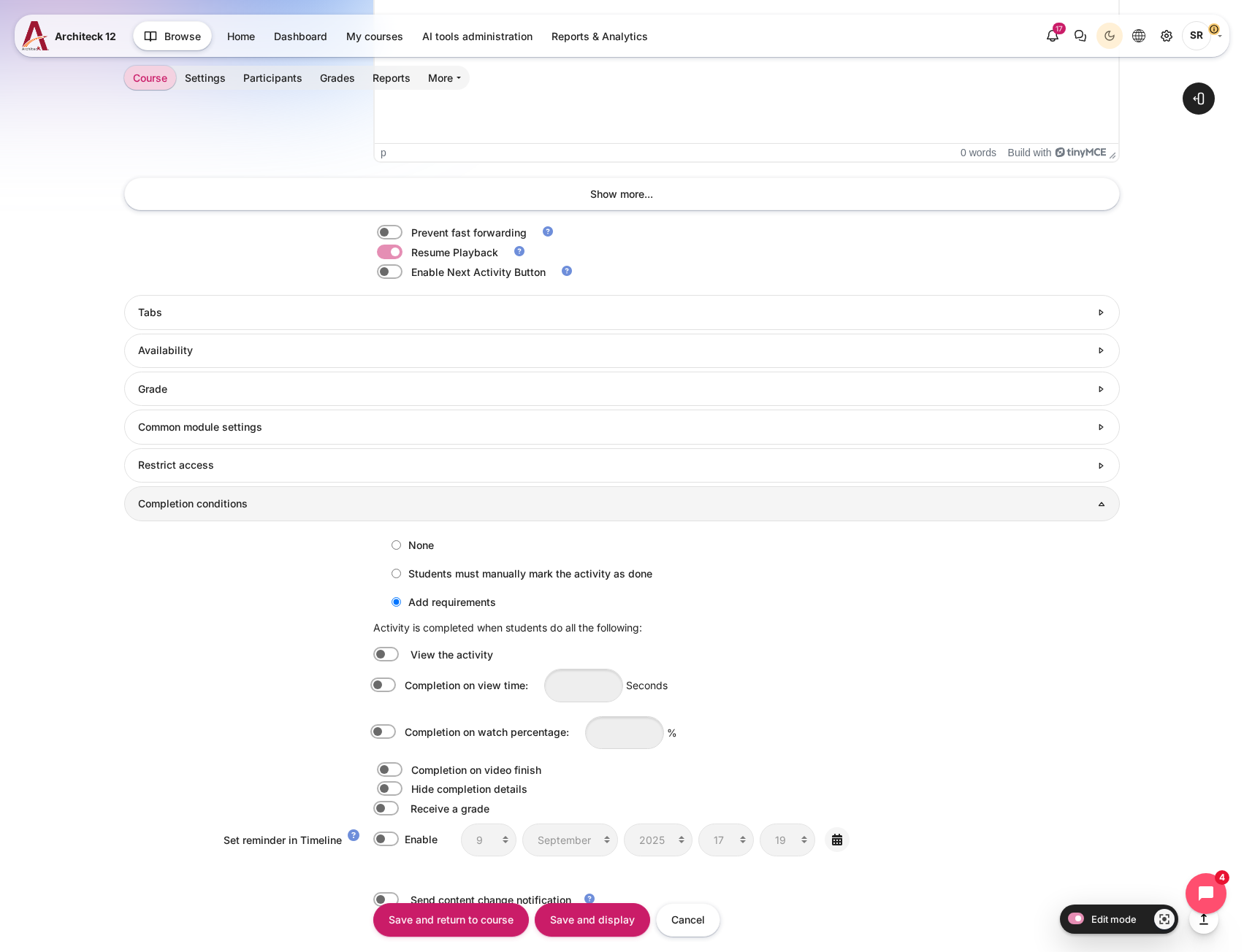
scroll to position [1414, 0]
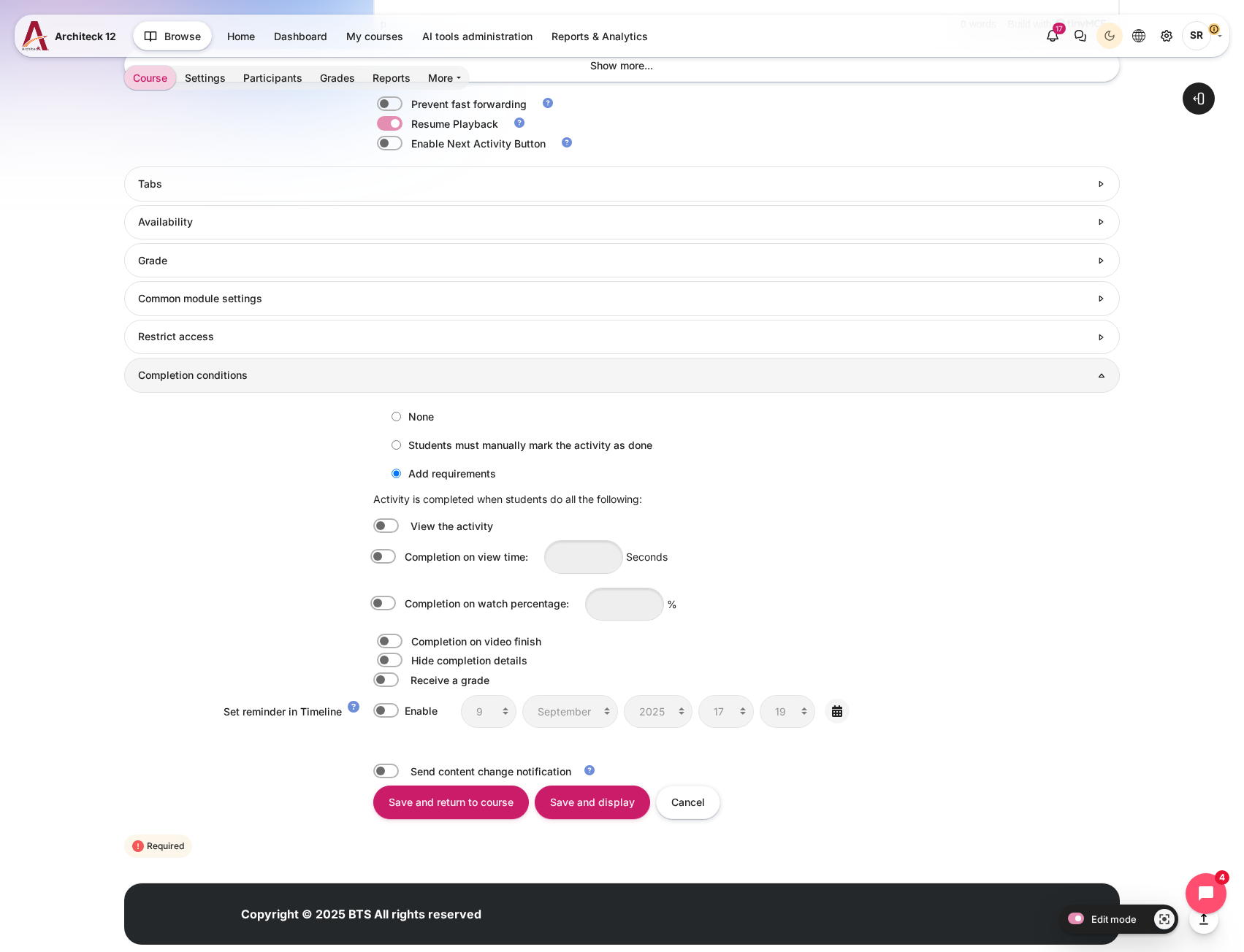
click at [402, 606] on label "Content" at bounding box center [404, 603] width 3 height 16
click at [383, 606] on input "Completion on watch percentage:" at bounding box center [386, 603] width 26 height 14
checkbox input "true"
click at [626, 598] on input "Content" at bounding box center [625, 604] width 79 height 33
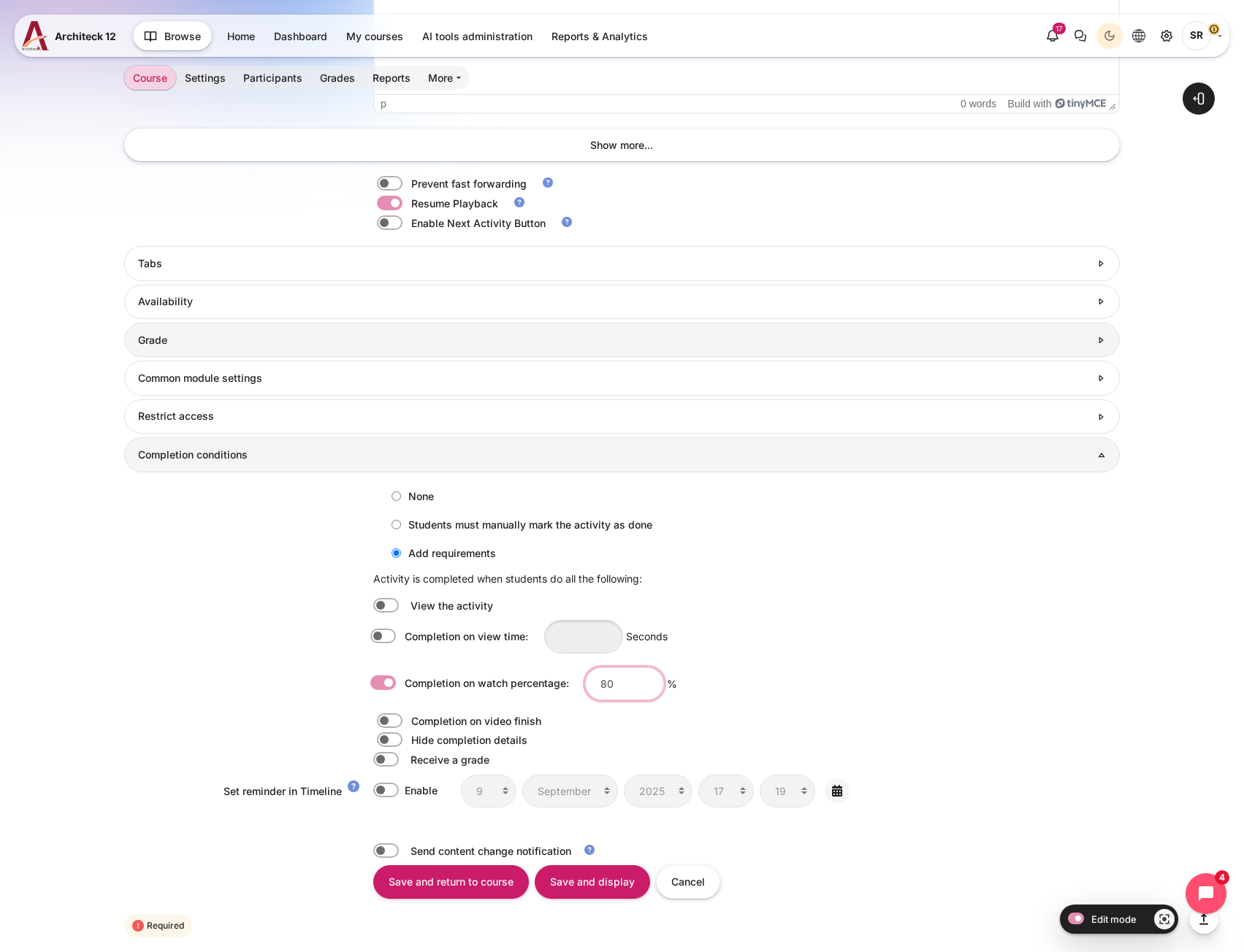
scroll to position [1194, 0]
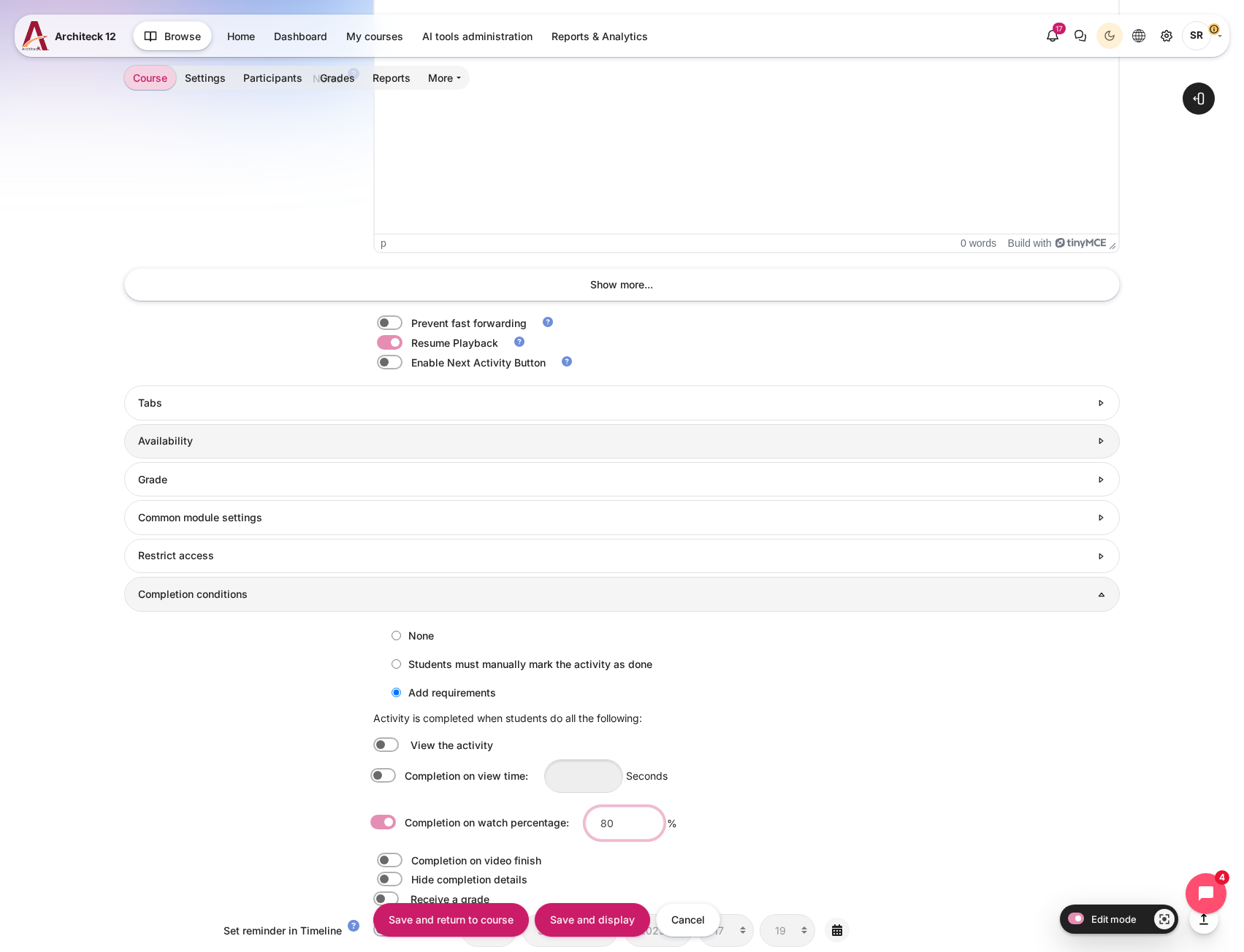
type input "80"
click at [254, 442] on h3 "Availability" at bounding box center [614, 441] width 951 height 13
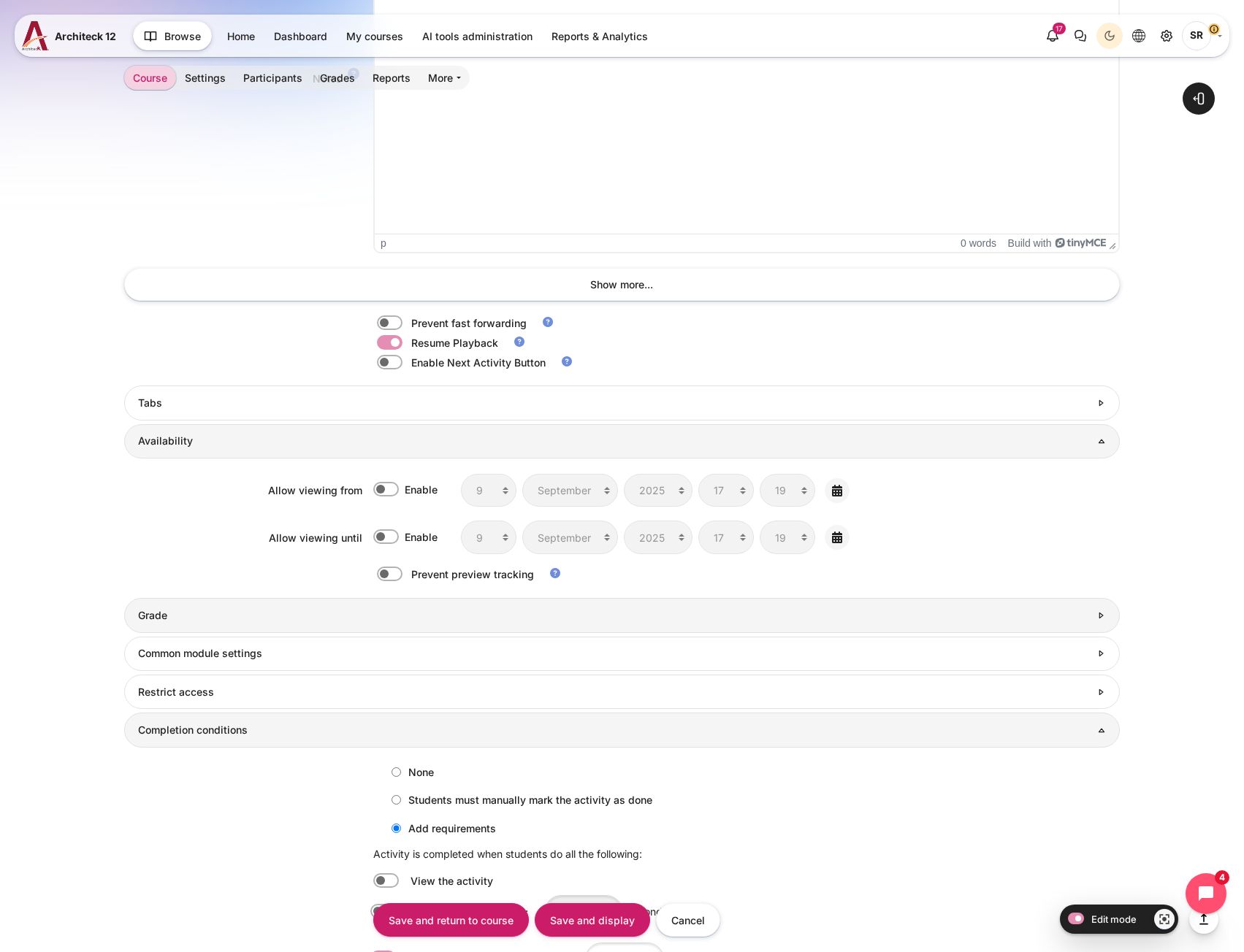
click at [192, 616] on h3 "Grade" at bounding box center [614, 615] width 951 height 13
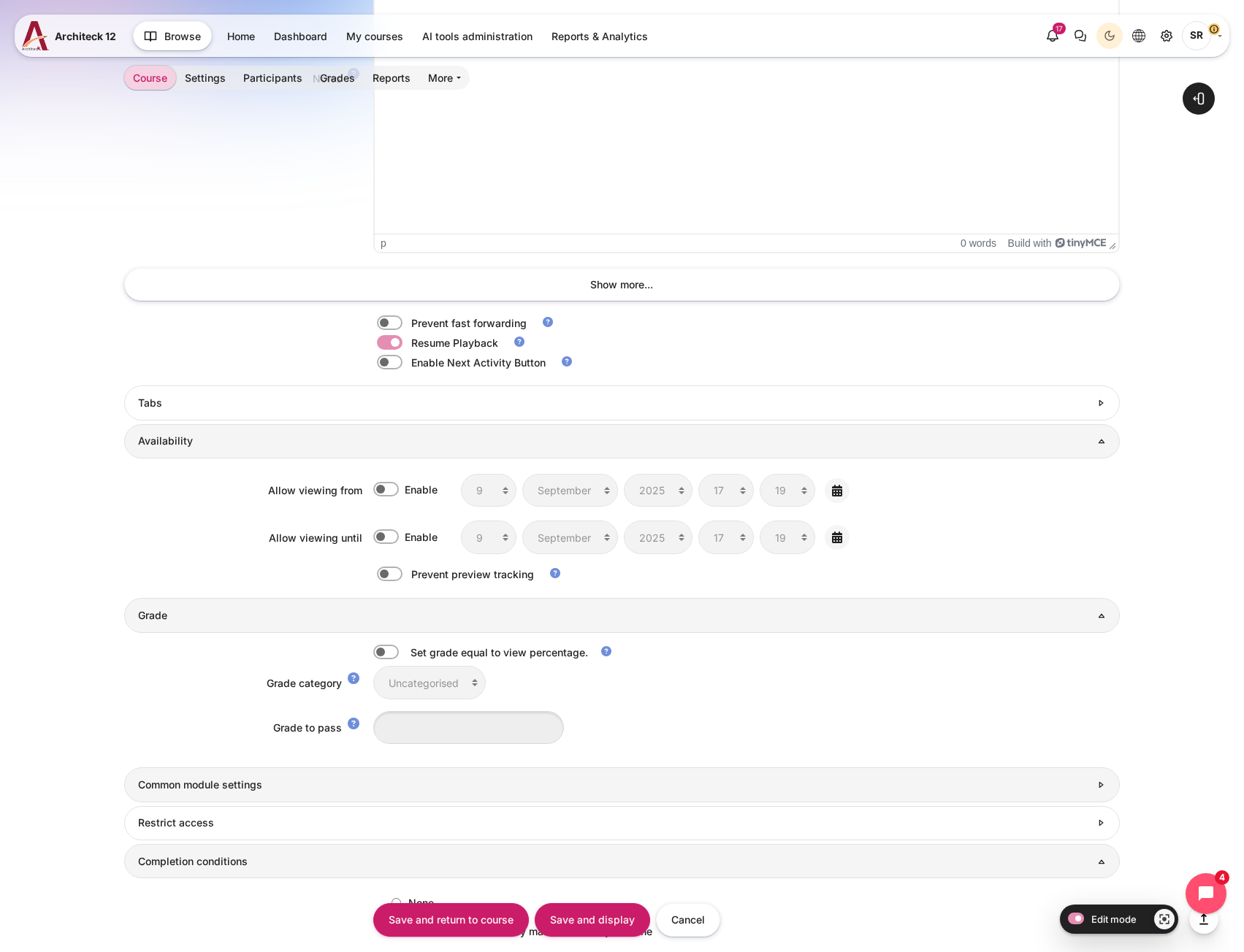
click at [191, 780] on h3 "Common module settings" at bounding box center [614, 785] width 951 height 13
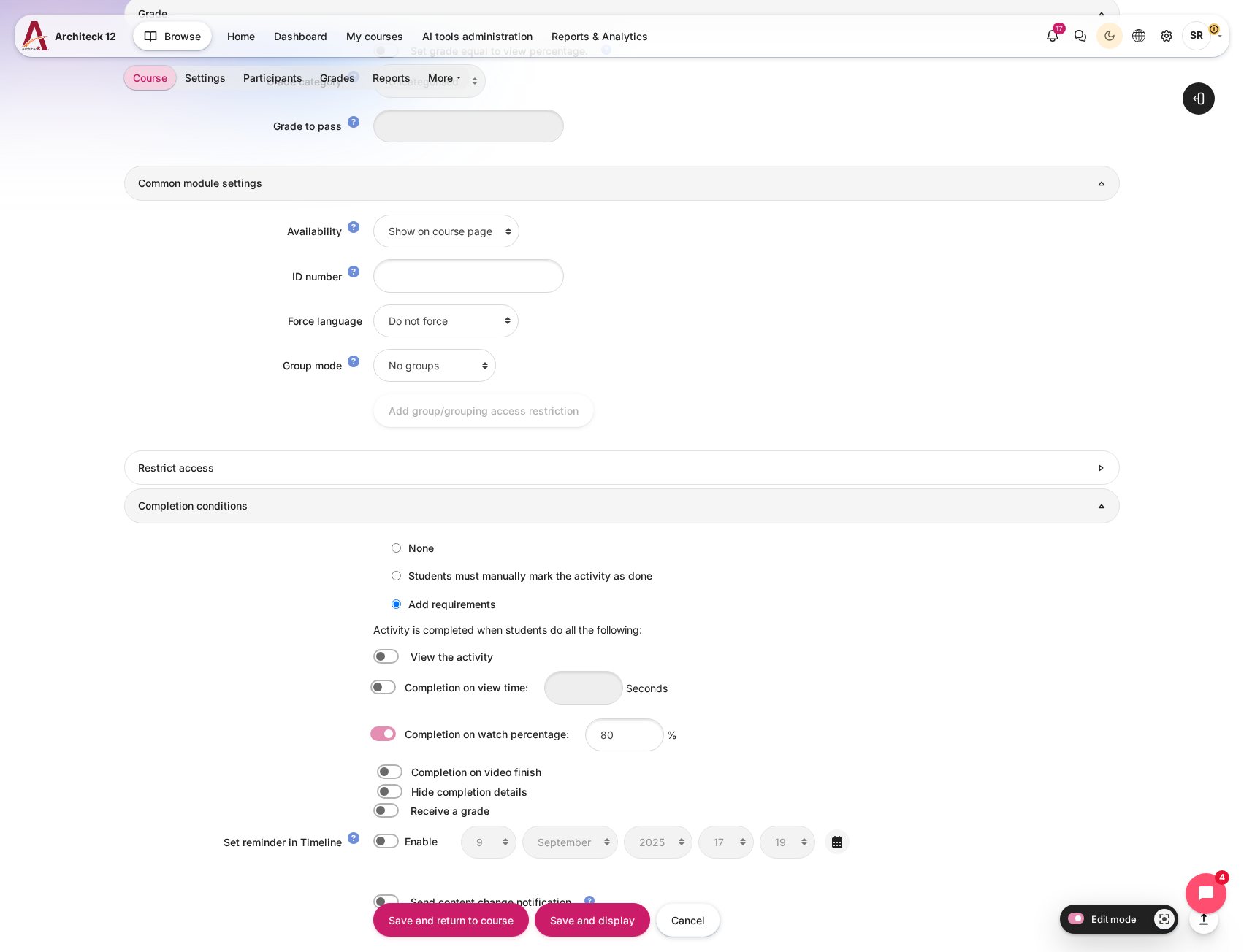
scroll to position [1959, 0]
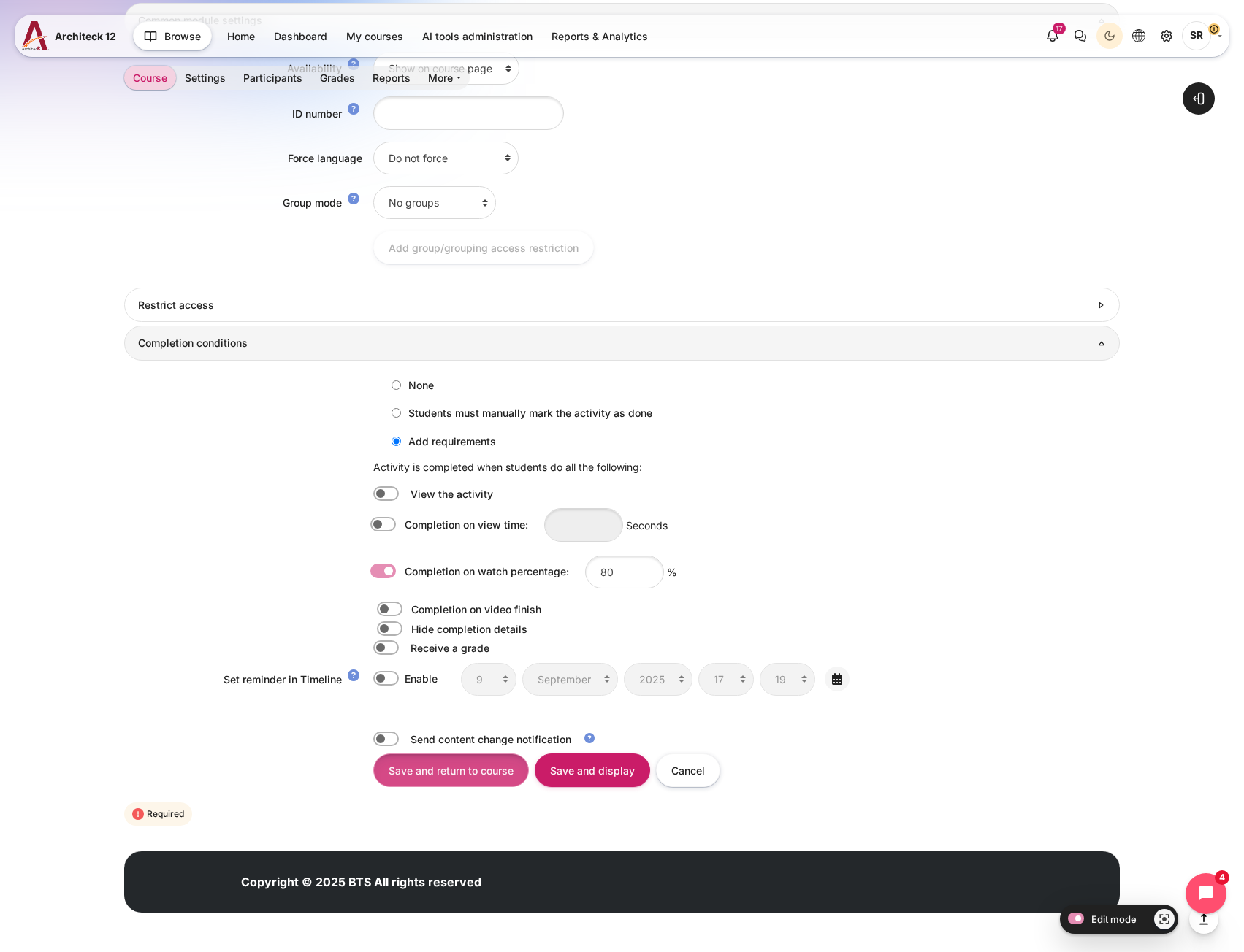
click at [451, 767] on input "Save and return to course" at bounding box center [451, 770] width 156 height 33
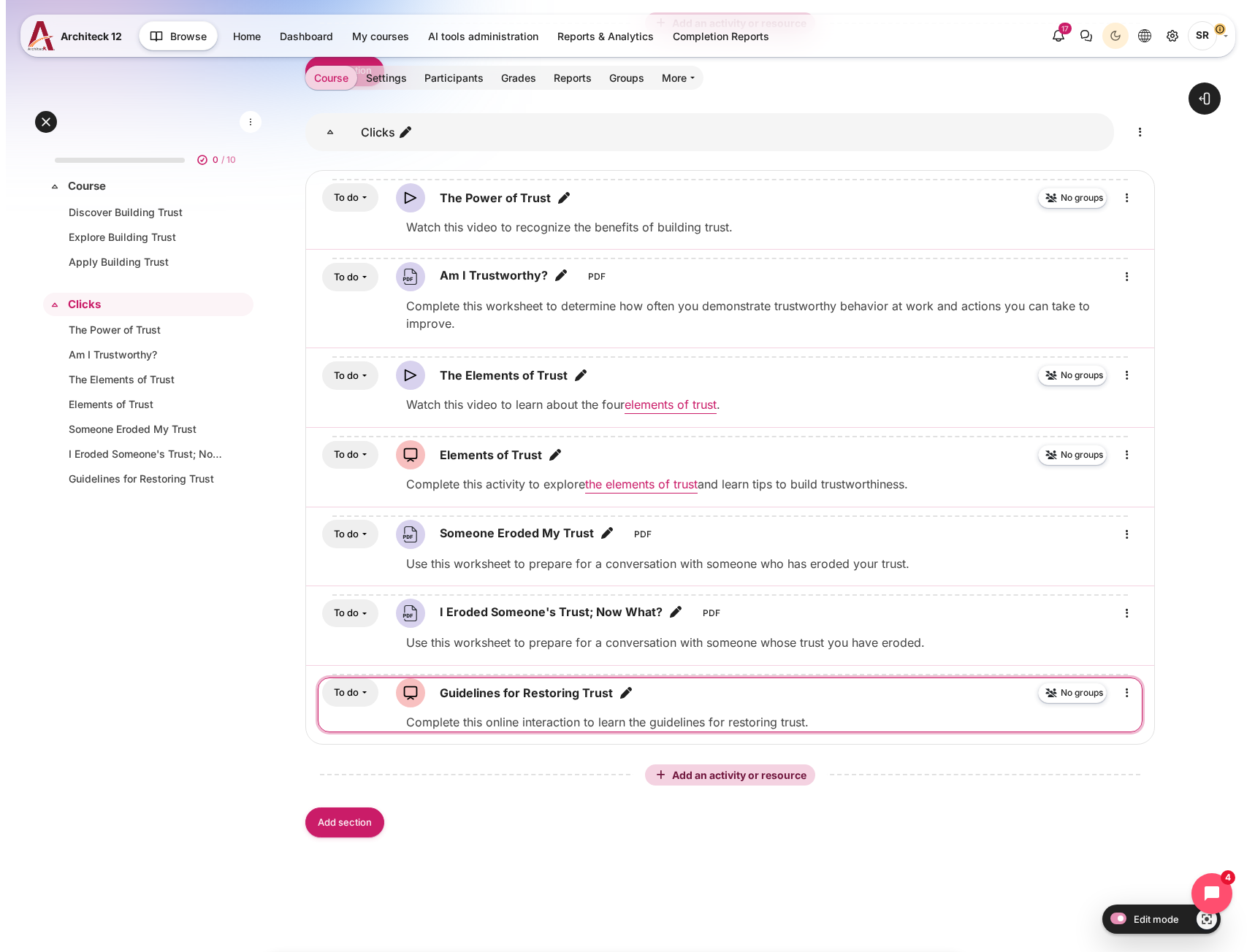
scroll to position [753, 0]
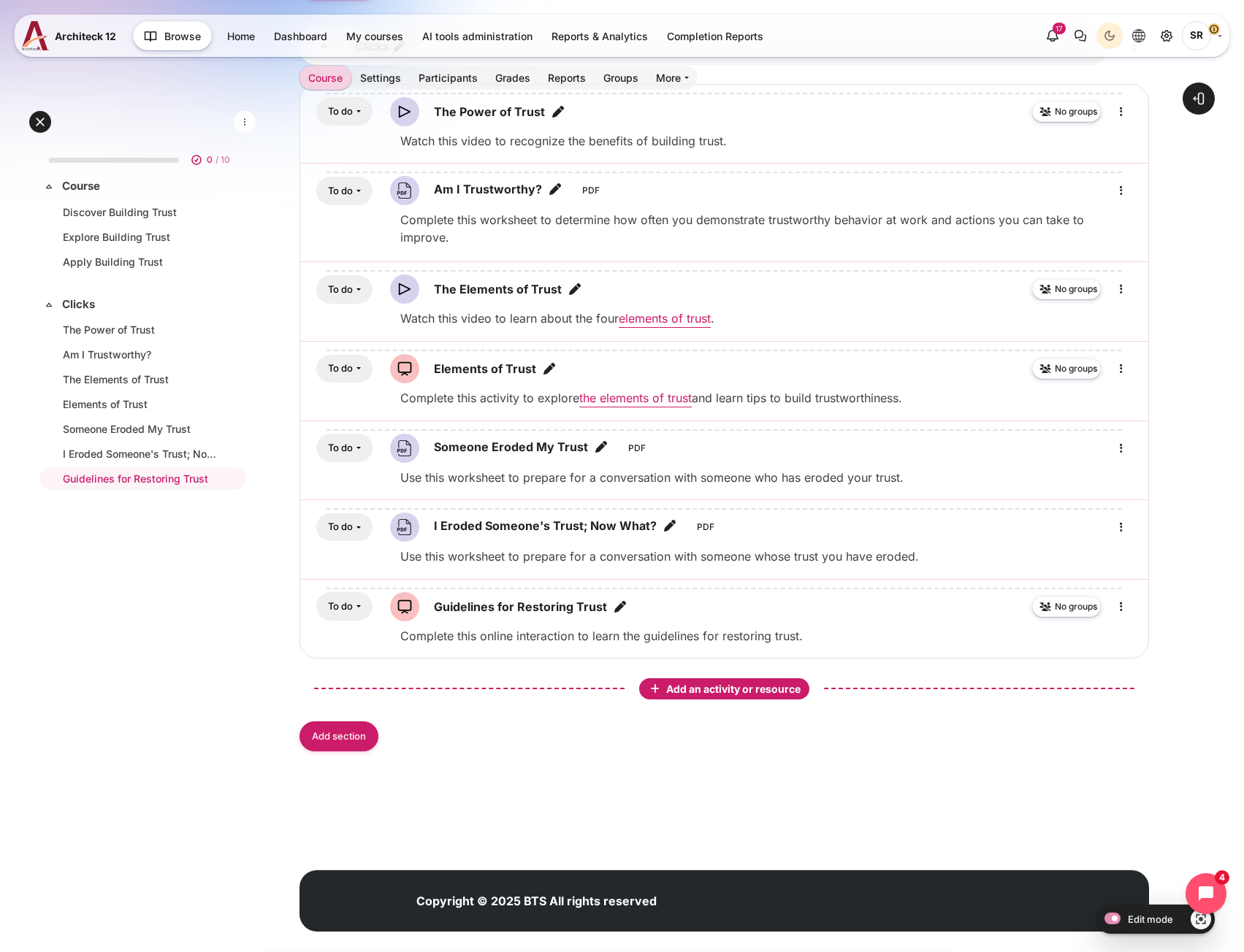
click at [686, 683] on span "Add an activity or resource" at bounding box center [735, 689] width 138 height 12
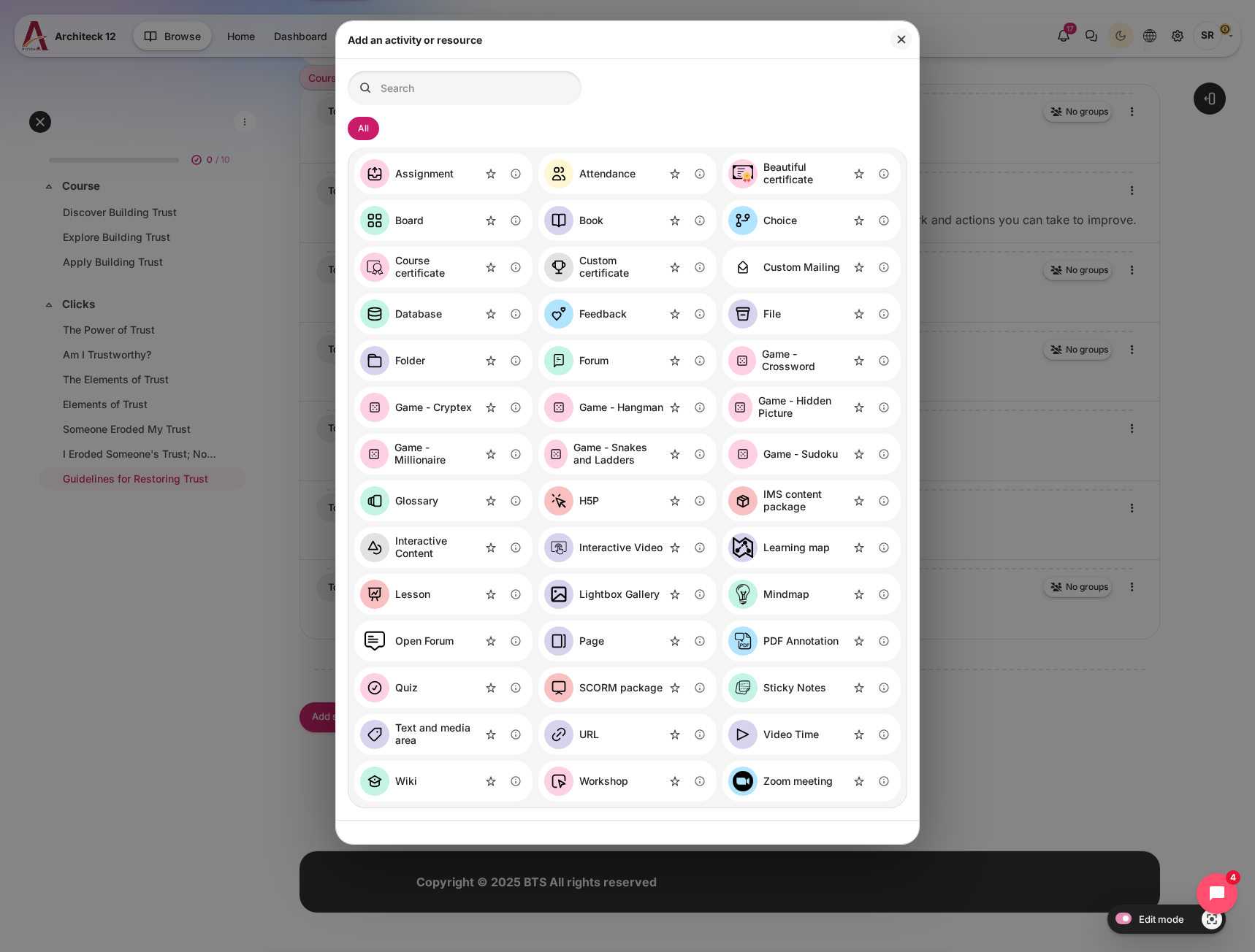
click at [793, 745] on link "Video Time" at bounding box center [773, 735] width 90 height 29
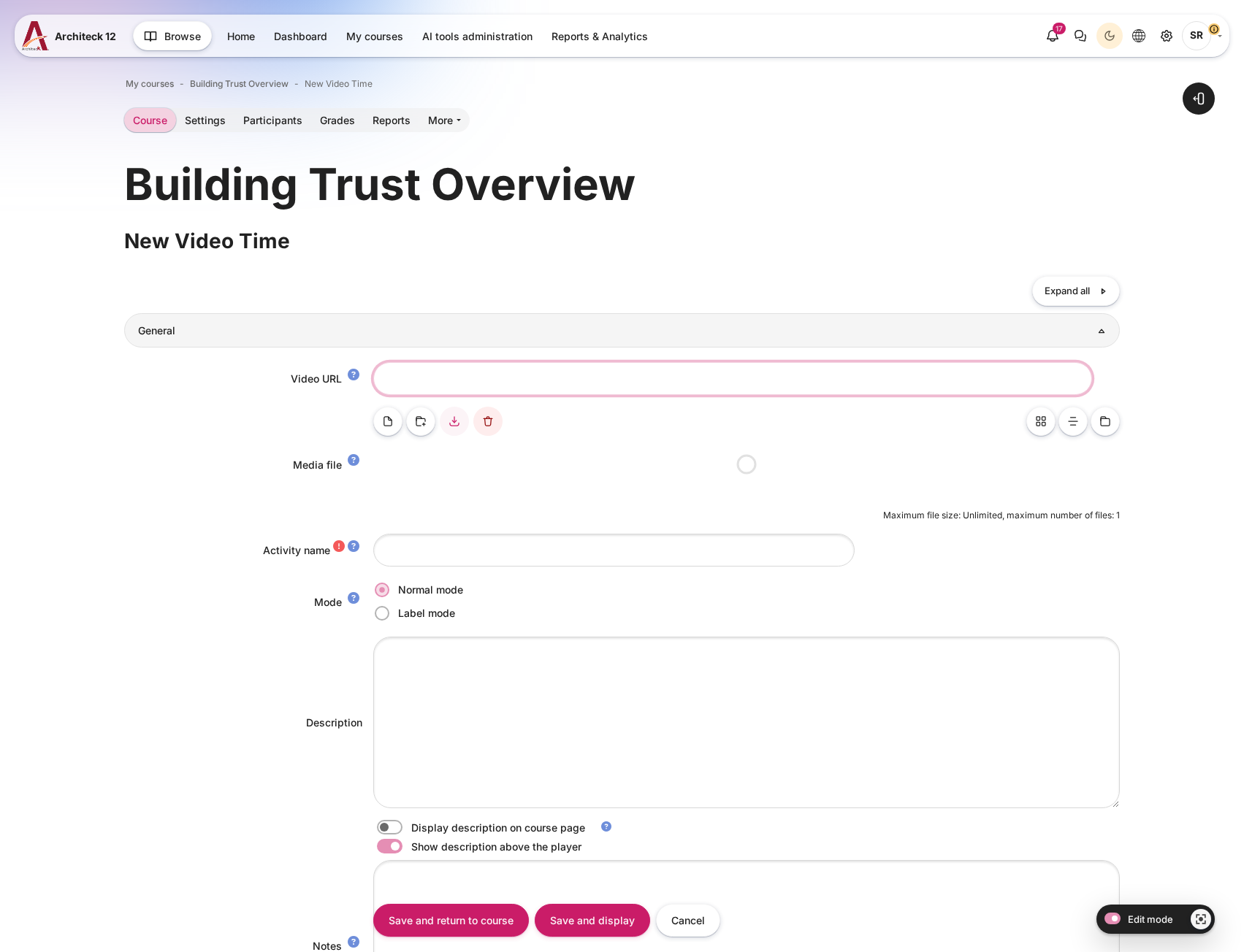
click at [462, 381] on input "Video URL" at bounding box center [733, 378] width 719 height 33
paste input "https://vimeo.com/1117057537/55c2d2488f?share=copy"
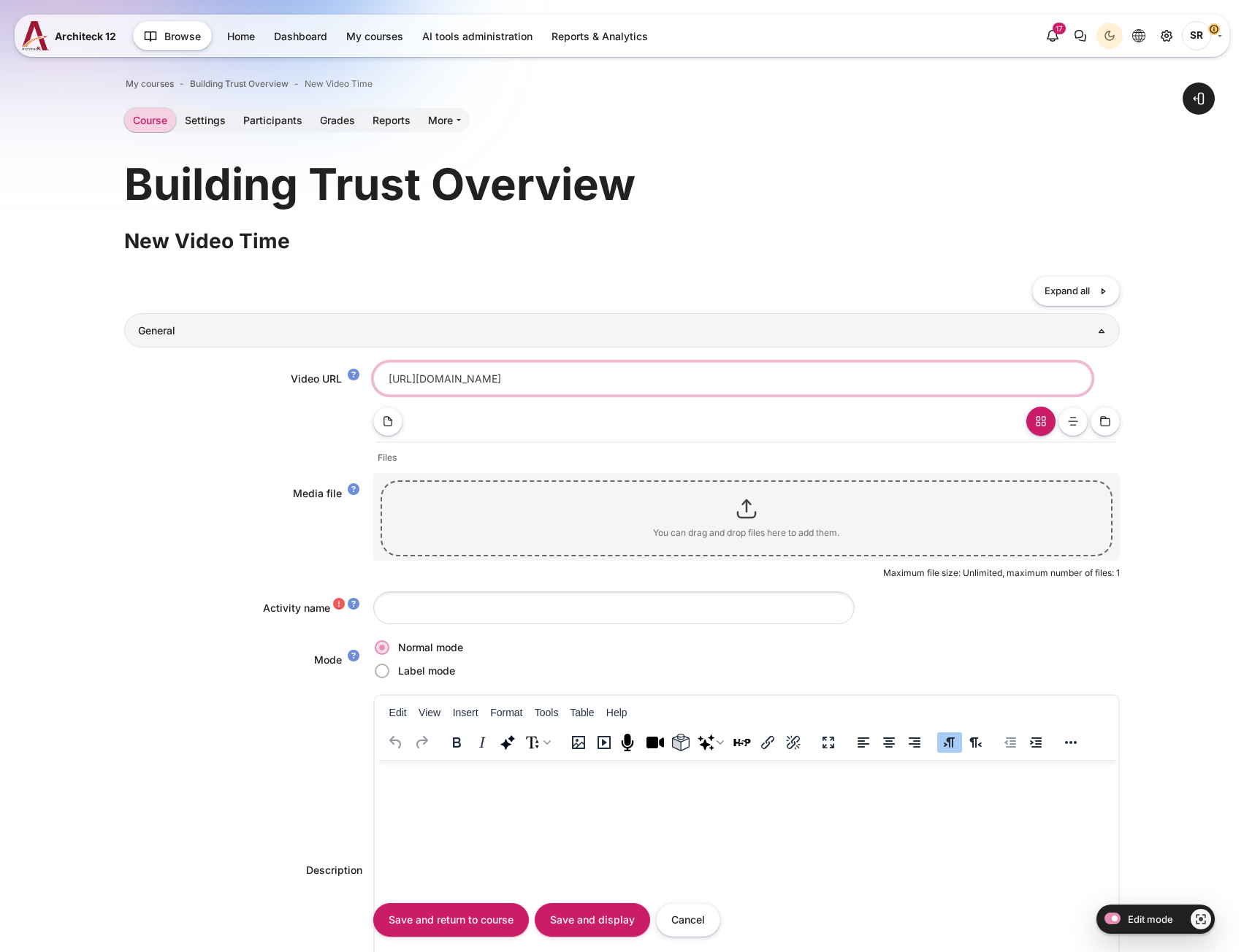
type input "https://vimeo.com/1117057537/55c2d2488f?share=copy"
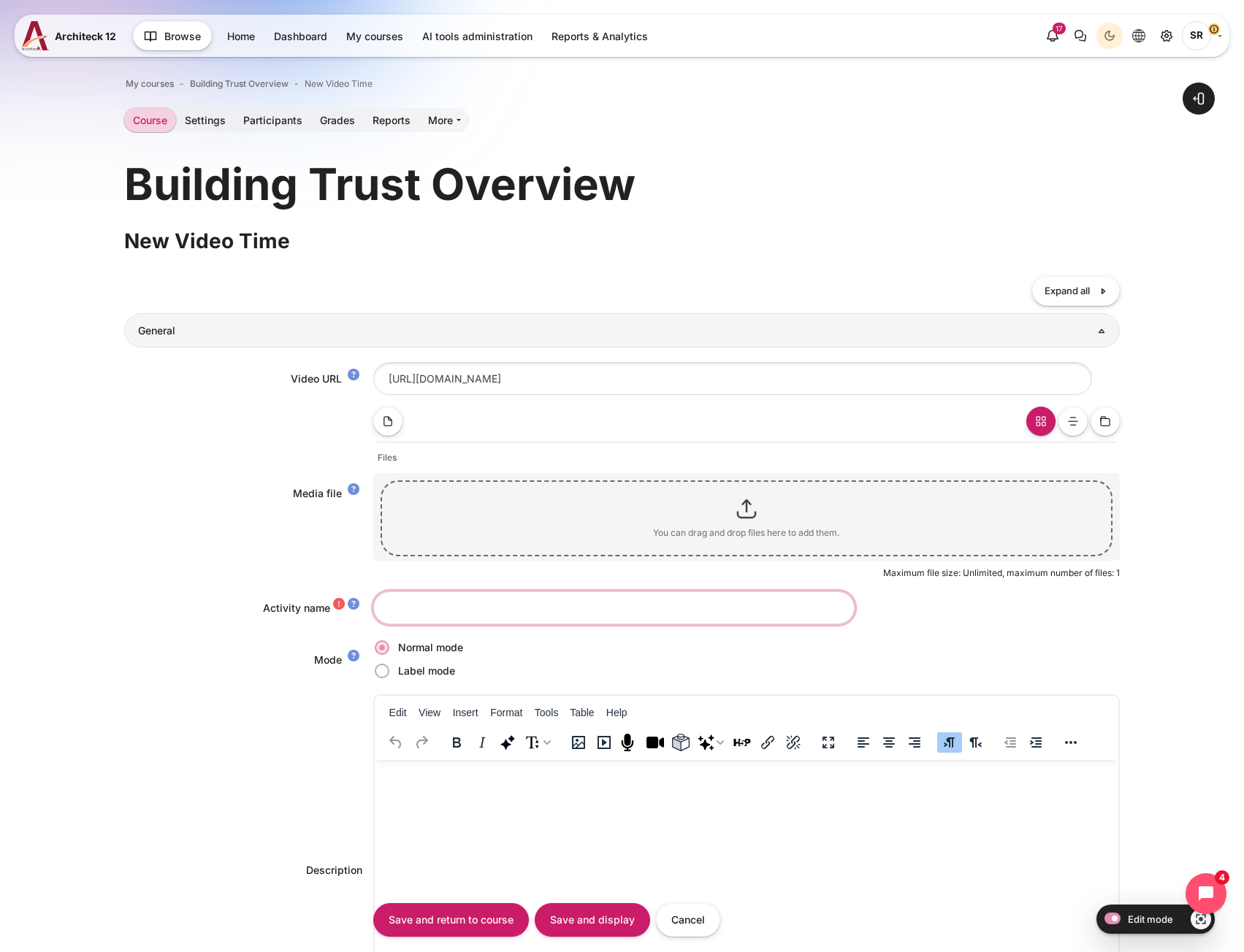
click at [435, 606] on input "Activity name" at bounding box center [613, 608] width 481 height 33
paste input "Give an Effective Apology"
type input "Give an Effective Apology"
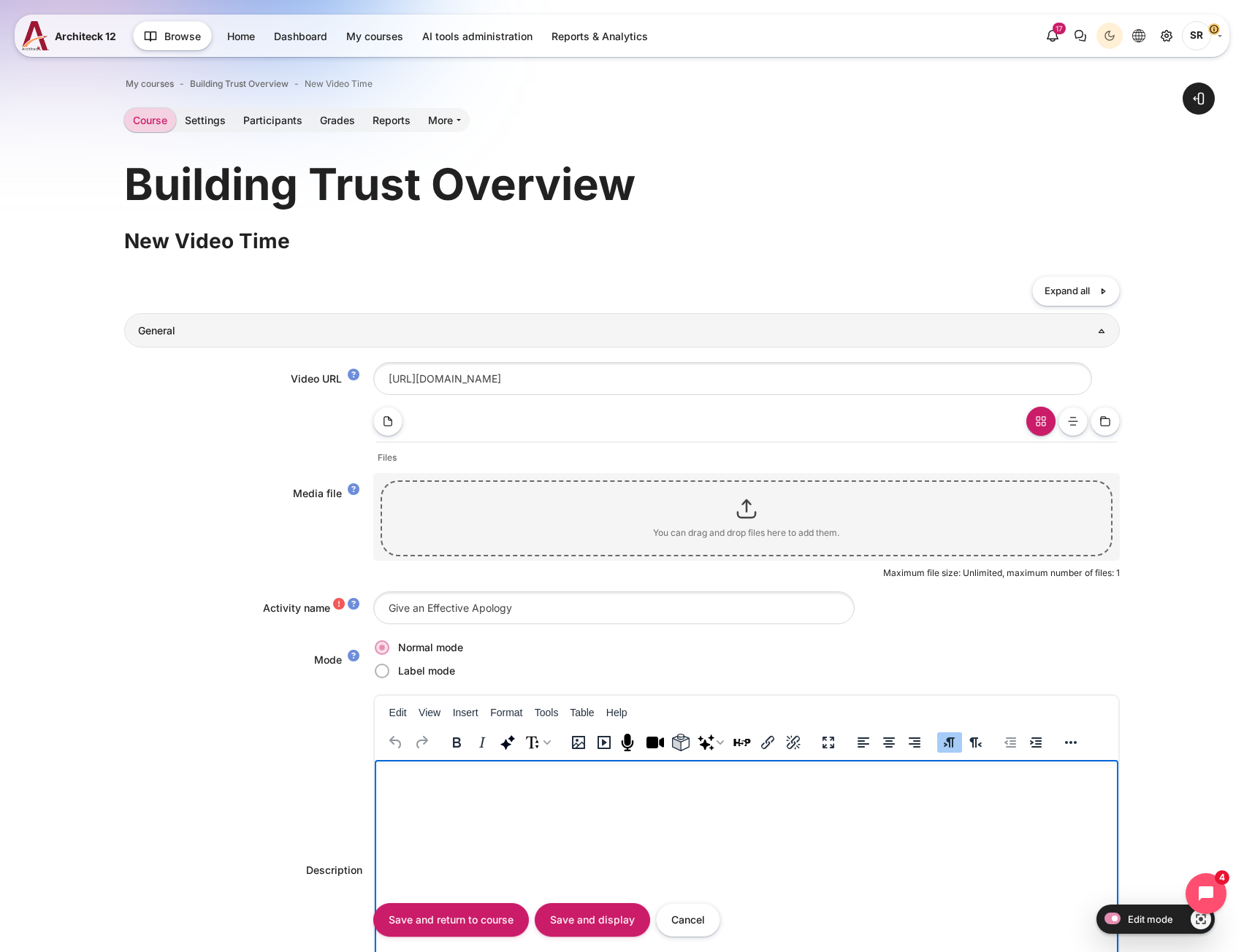
click at [442, 789] on html at bounding box center [745, 775] width 743 height 29
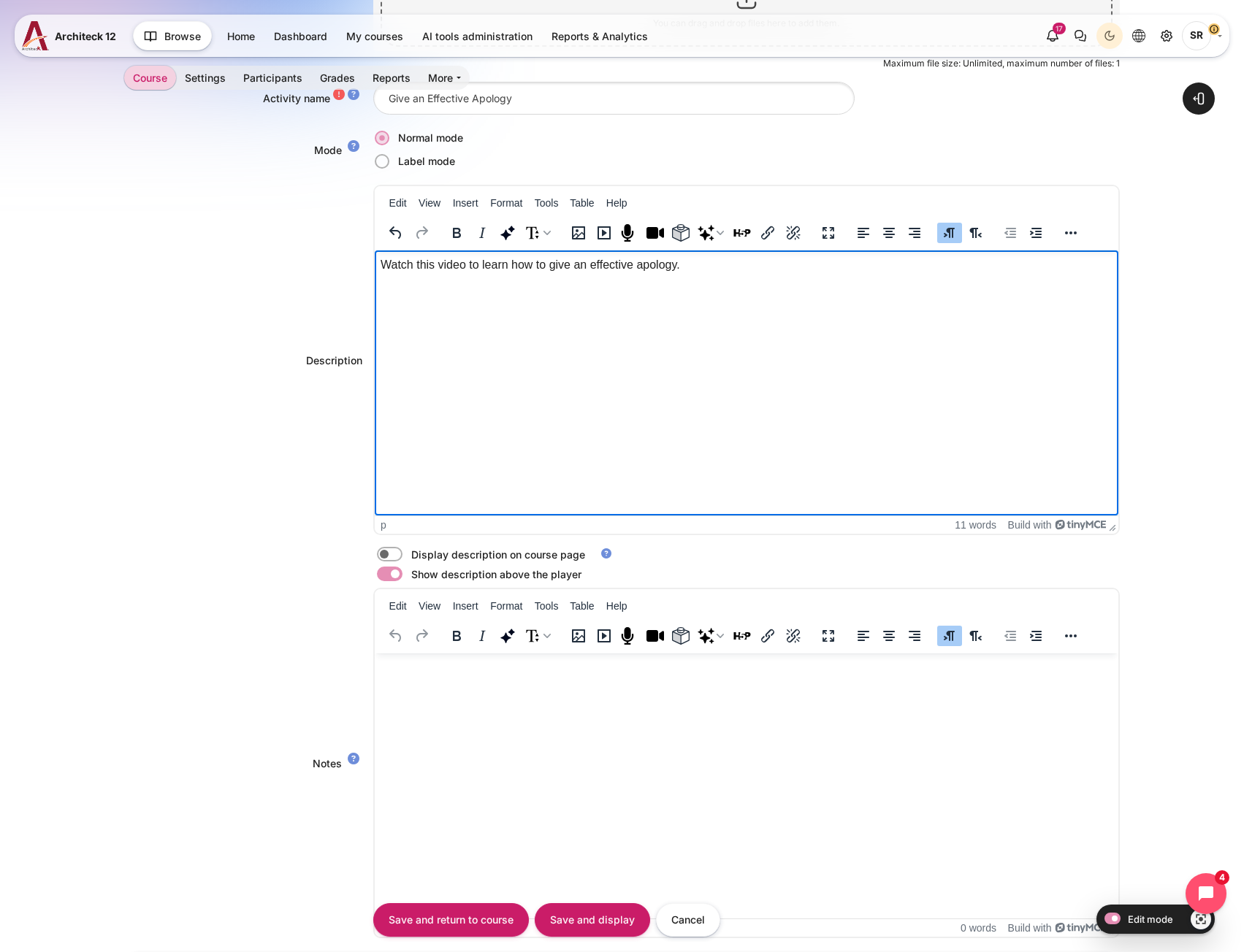
scroll to position [511, 0]
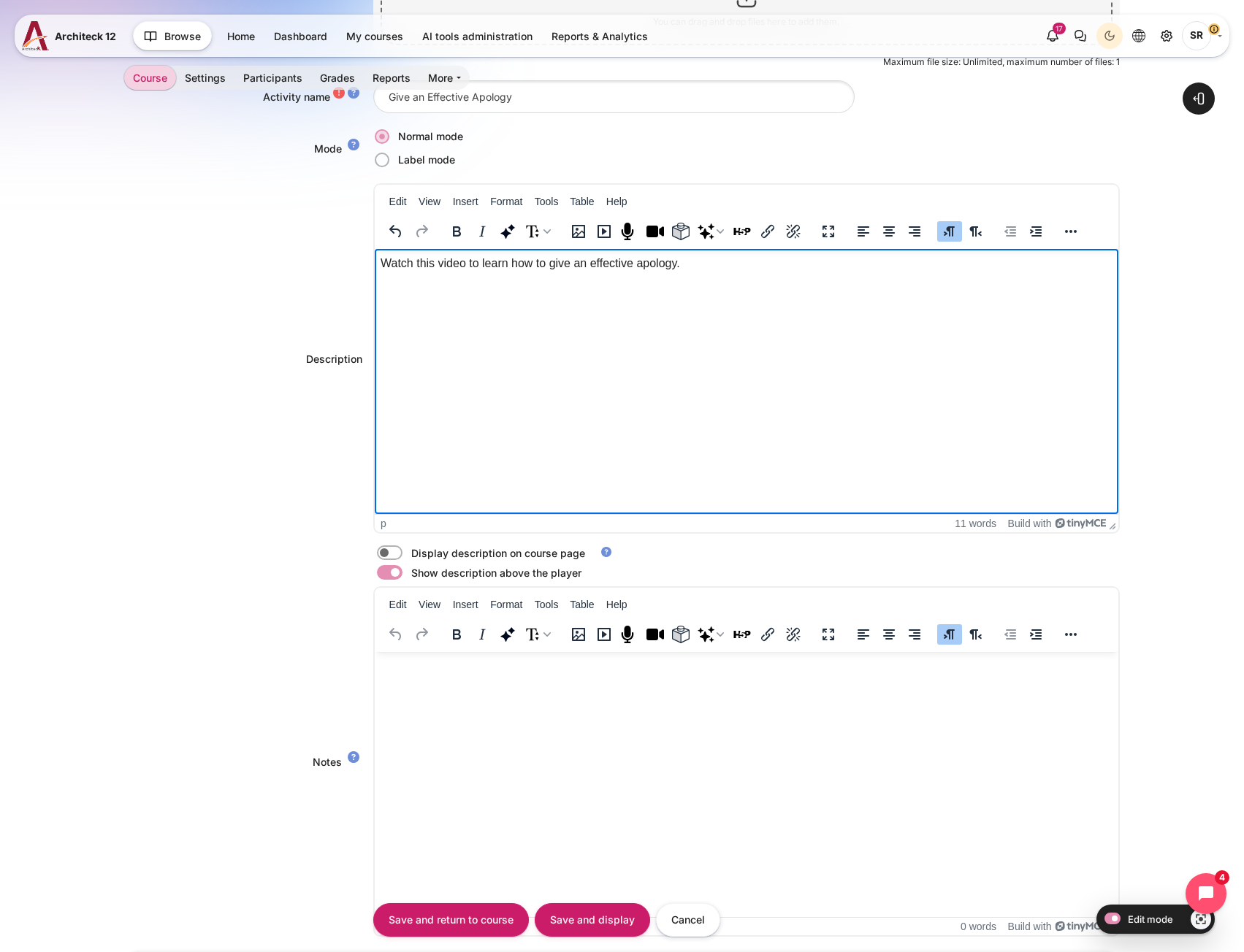
click at [408, 555] on label "Content" at bounding box center [410, 553] width 3 height 15
click at [403, 555] on input "Content" at bounding box center [416, 555] width 26 height 14
checkbox input "true"
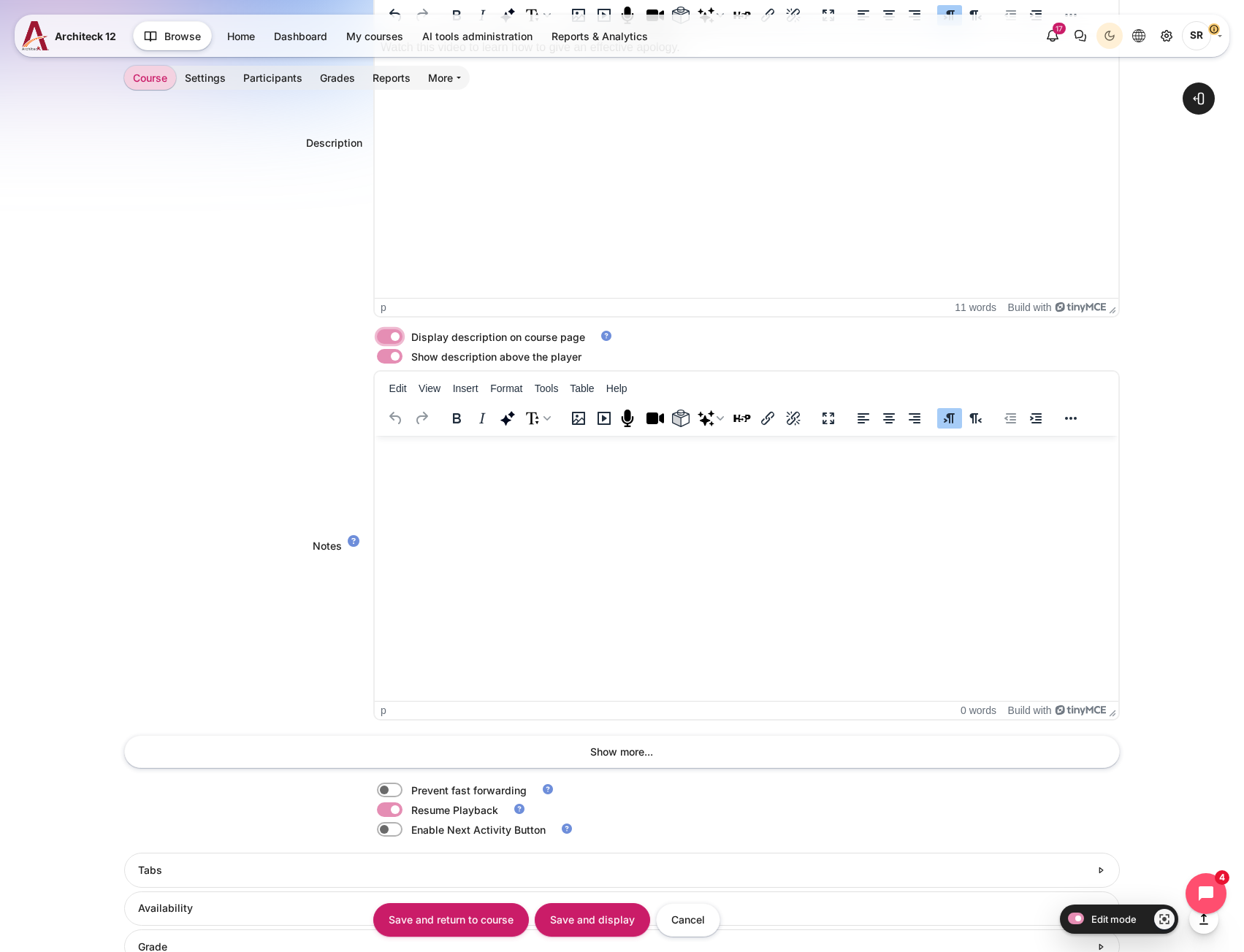
scroll to position [1090, 0]
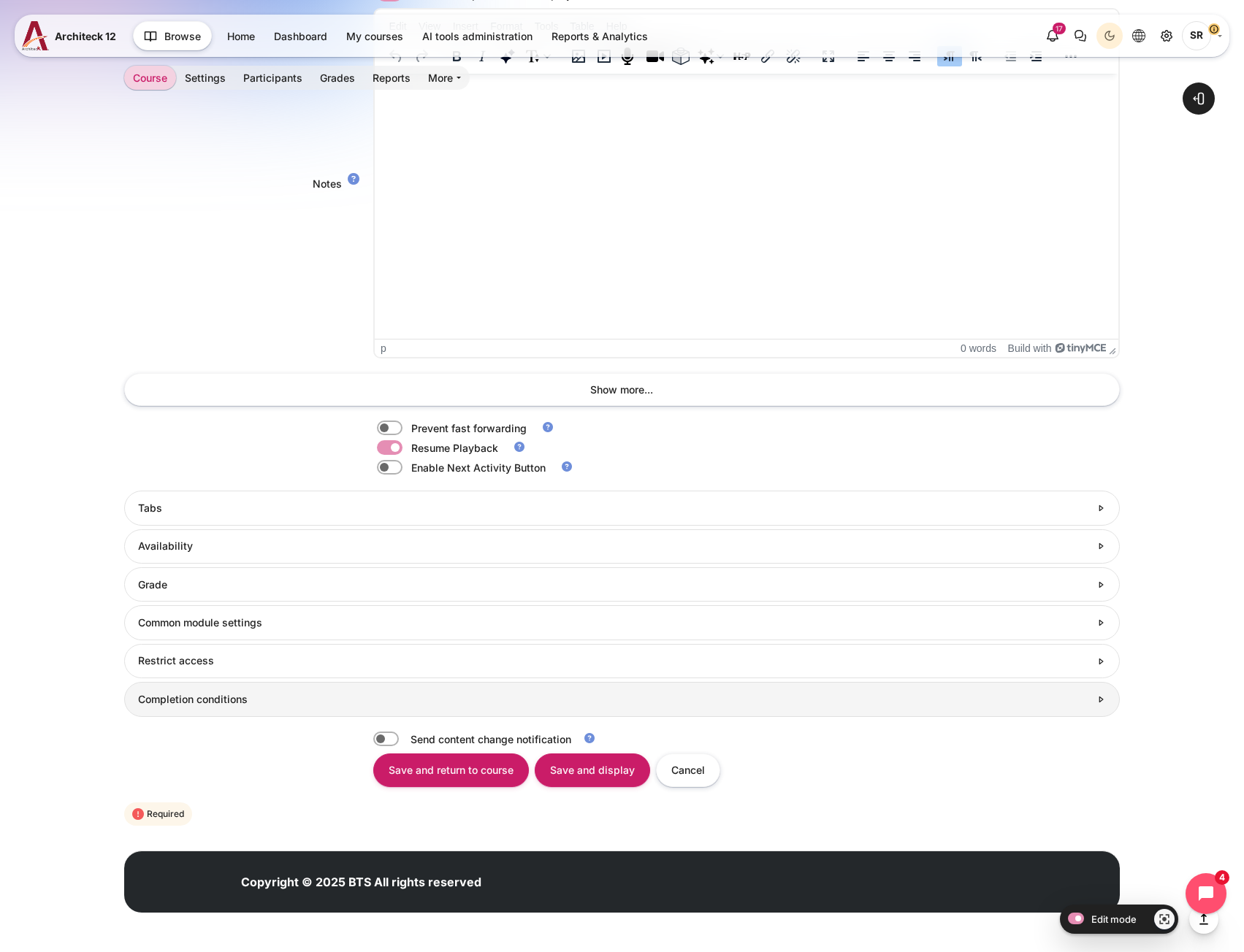
click at [210, 705] on h3 "Completion conditions" at bounding box center [614, 699] width 951 height 13
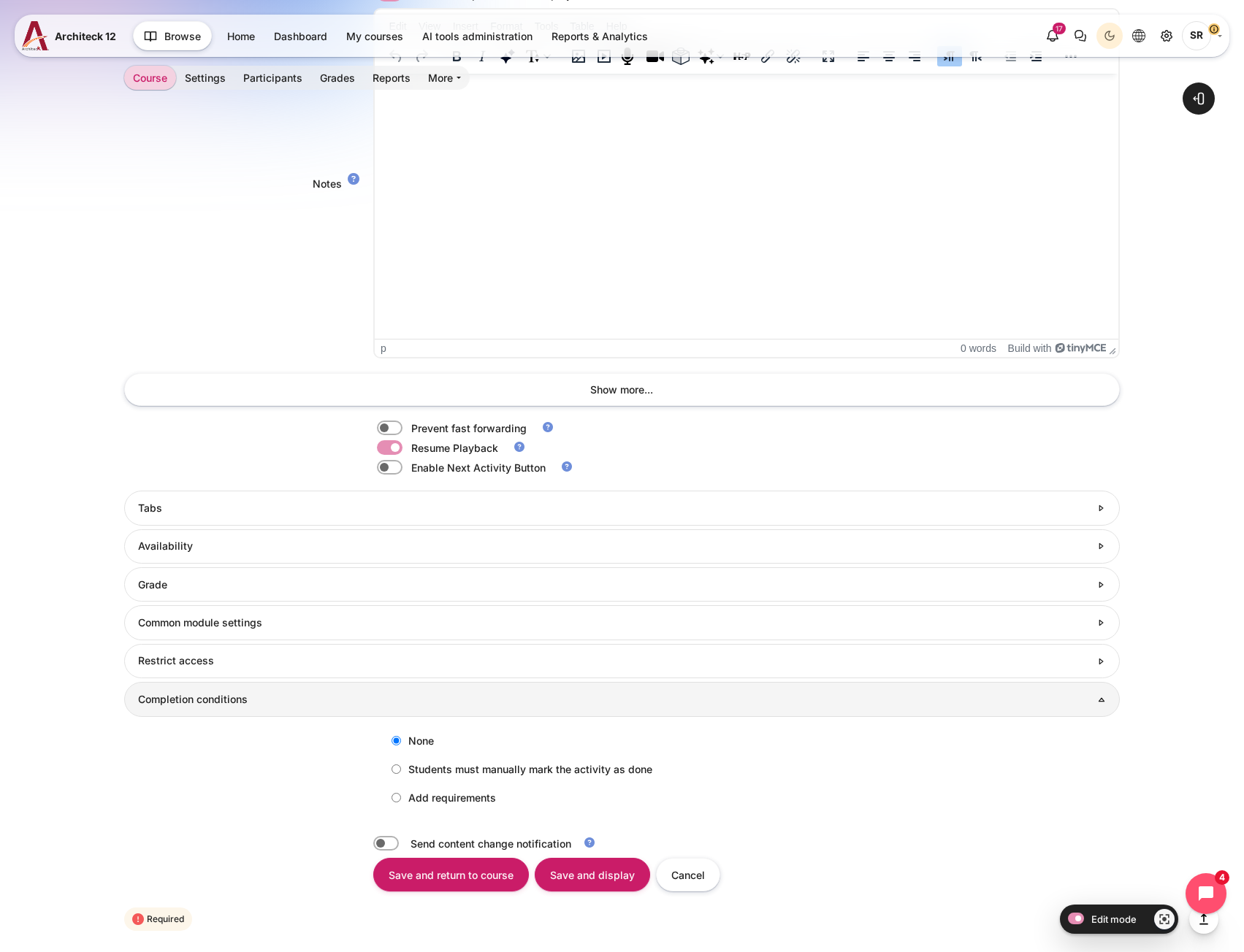
click at [432, 795] on label "Add requirements" at bounding box center [440, 798] width 112 height 24
click at [401, 795] on input "Add requirements" at bounding box center [396, 798] width 9 height 9
radio input "true"
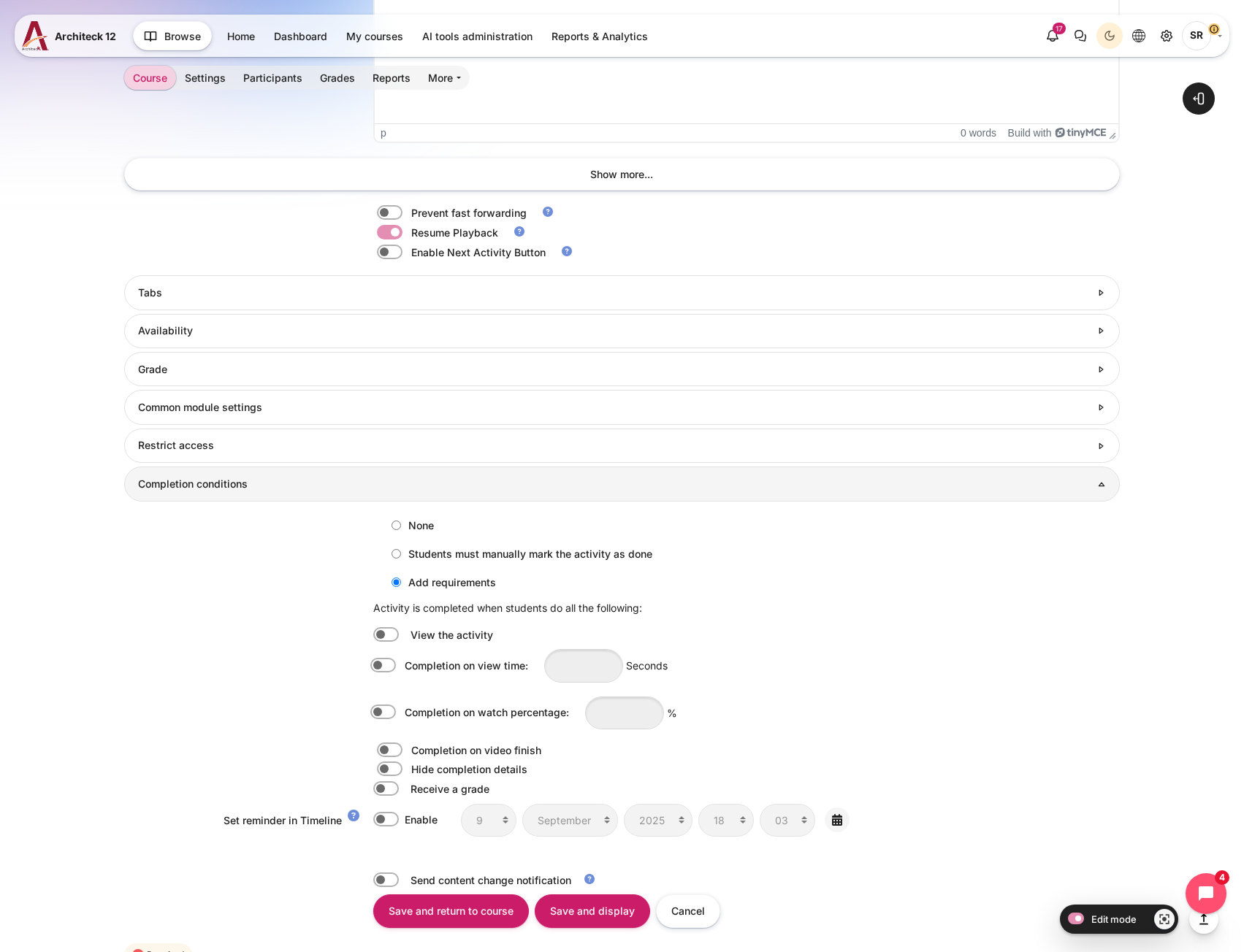
scroll to position [1308, 0]
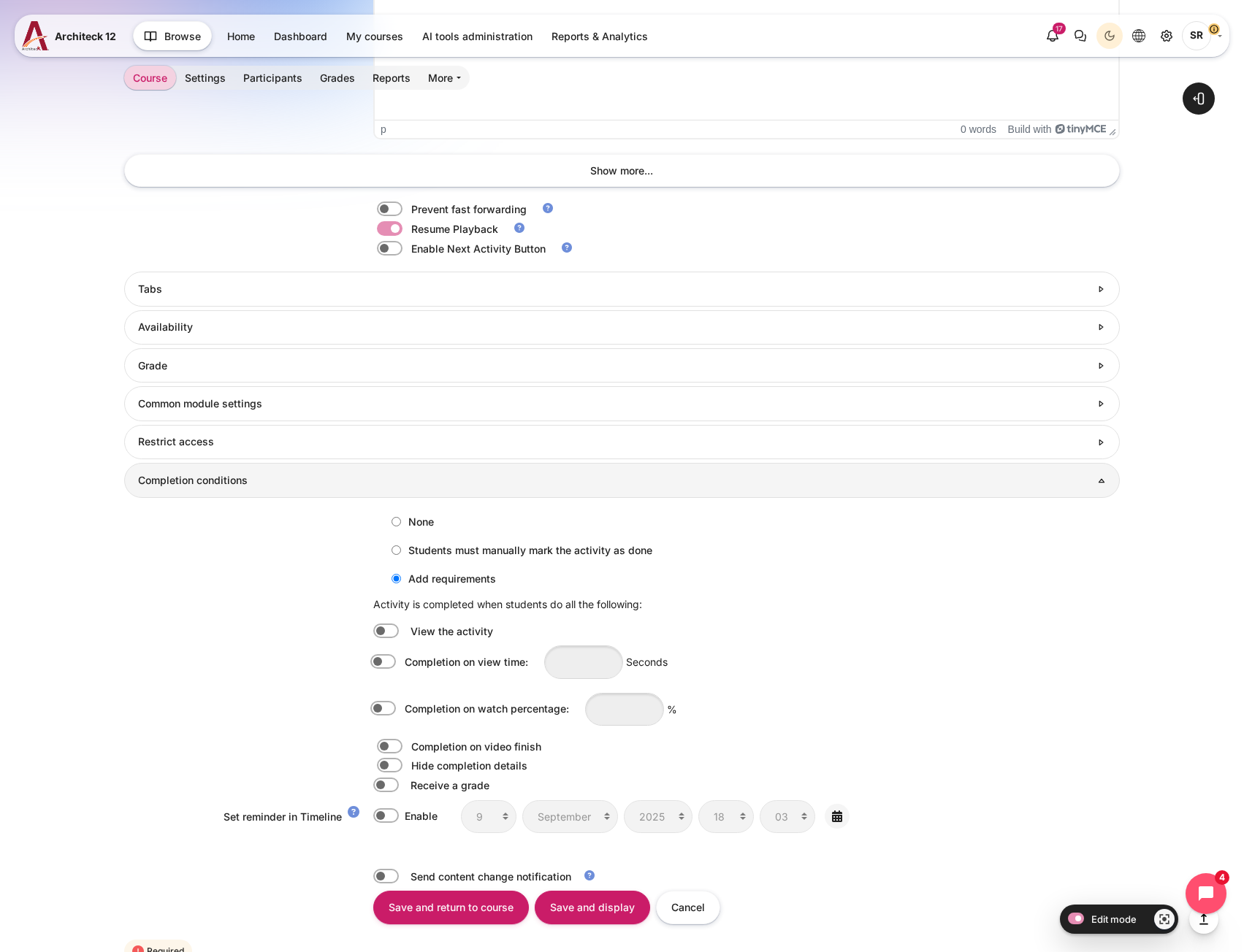
click at [402, 709] on label "Content" at bounding box center [404, 709] width 3 height 16
click at [375, 709] on input "Completion on watch percentage:" at bounding box center [386, 709] width 26 height 14
checkbox input "true"
click at [593, 707] on input "Content" at bounding box center [625, 709] width 79 height 33
type input "80"
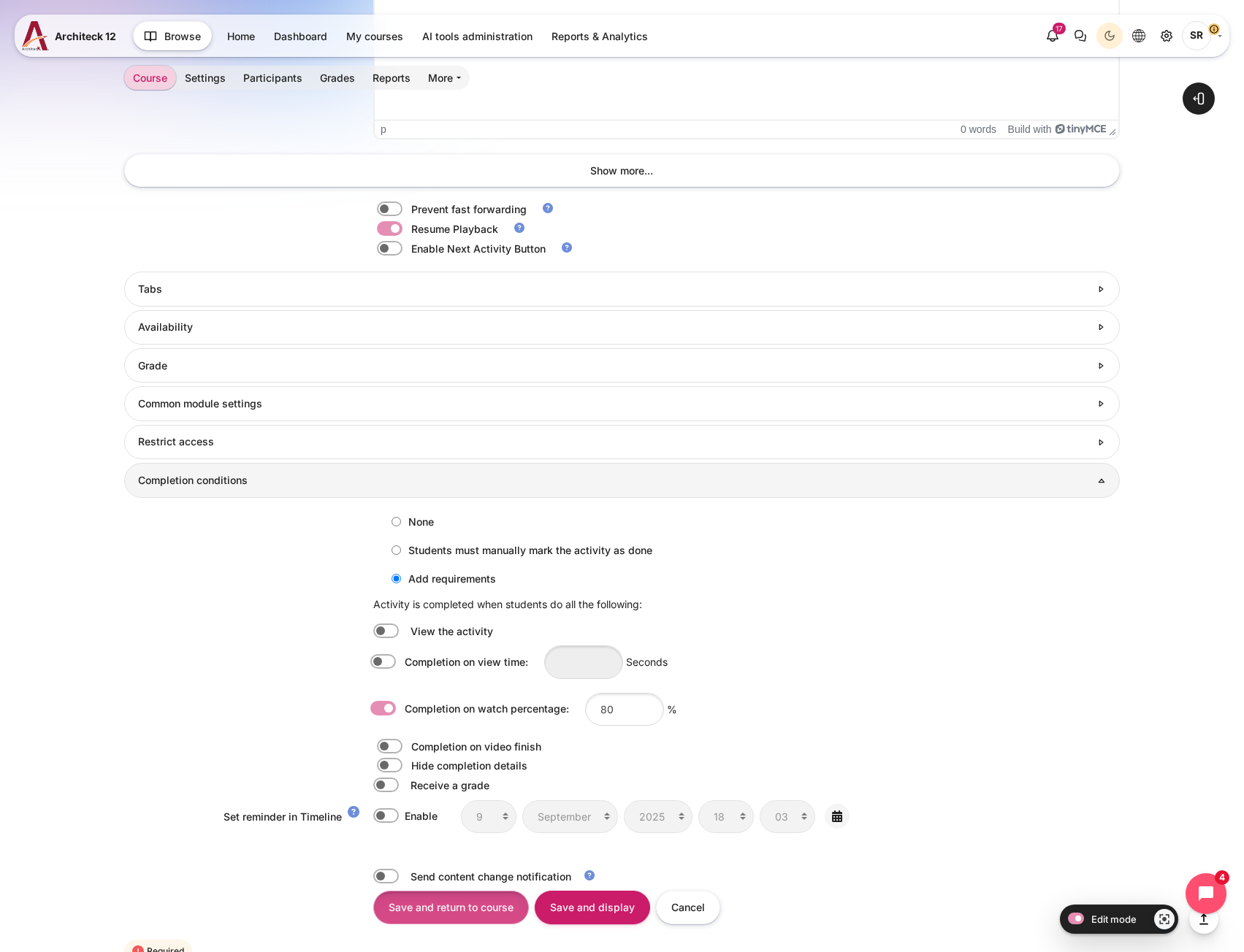
click at [463, 921] on input "Save and return to course" at bounding box center [451, 907] width 156 height 33
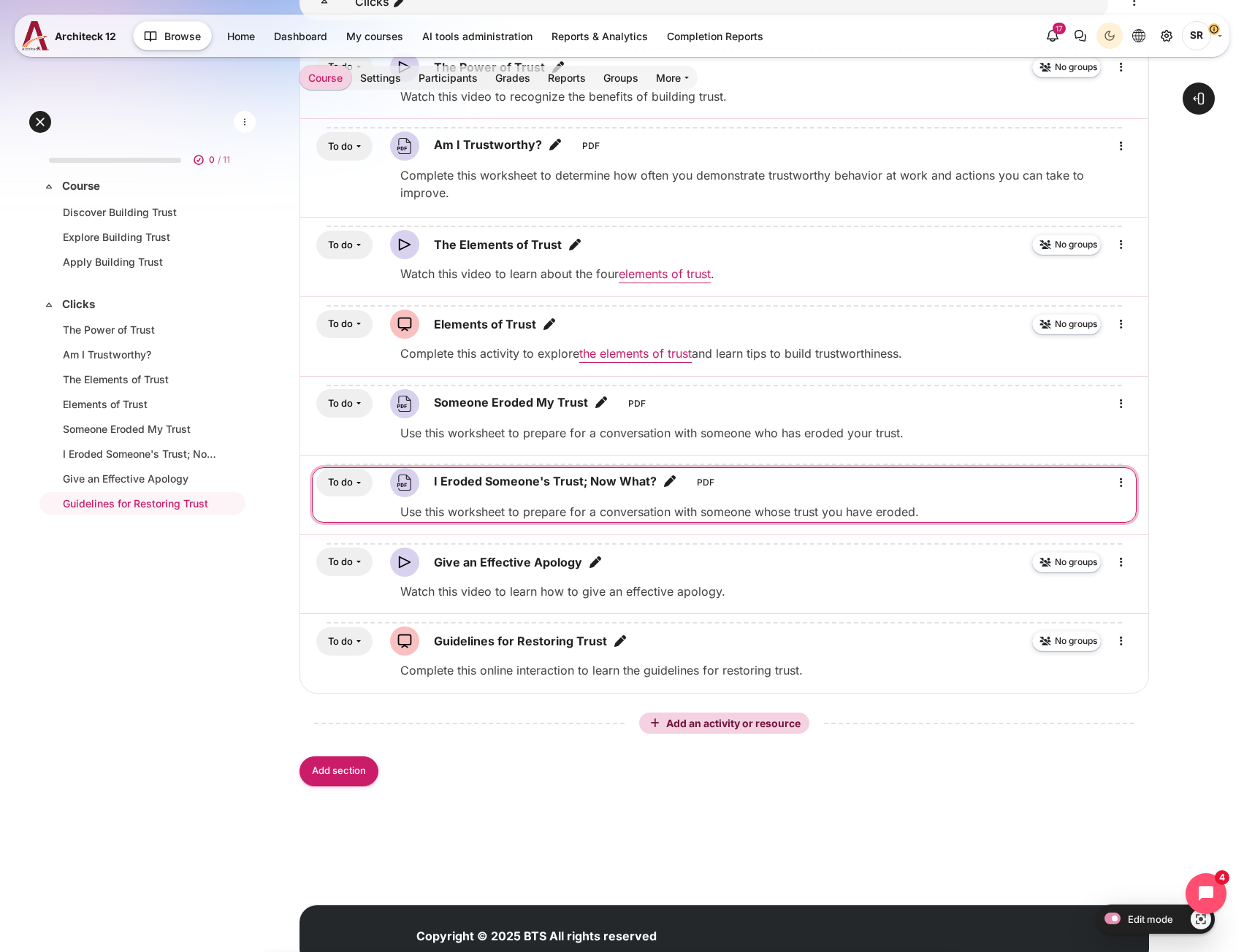
scroll to position [832, 0]
